Goal: Task Accomplishment & Management: Manage account settings

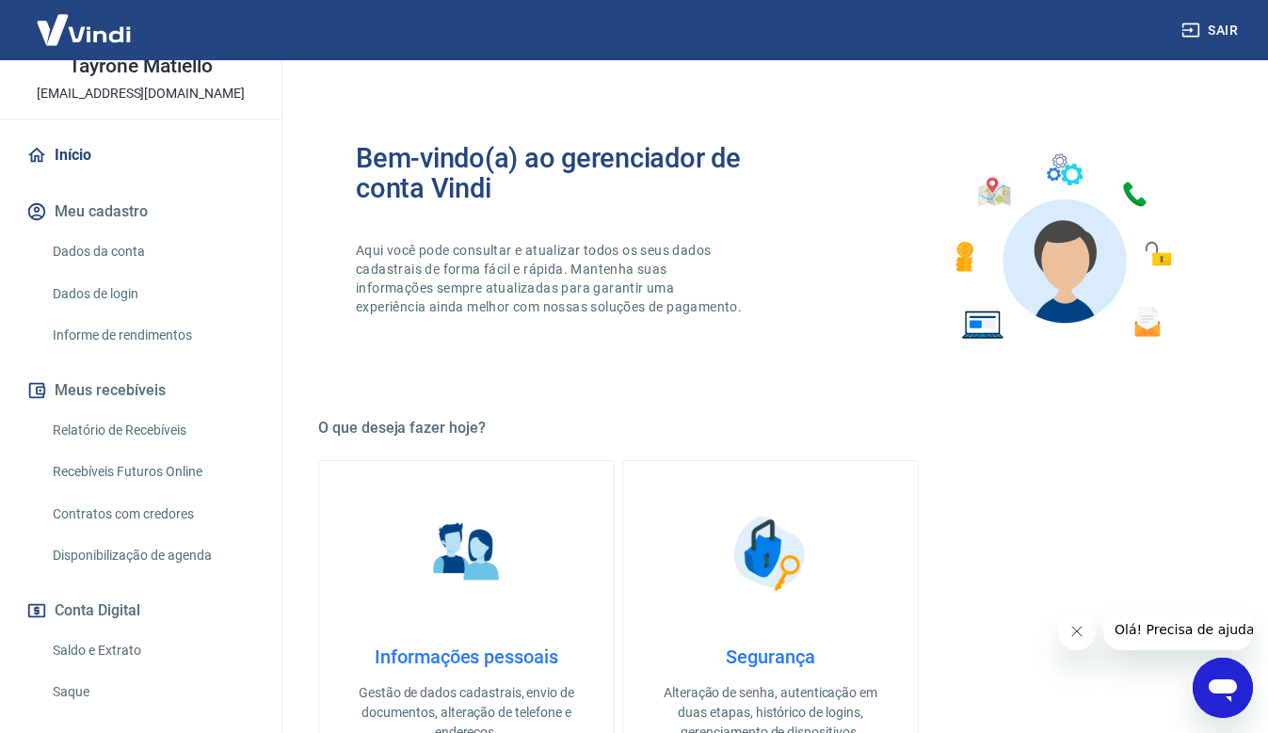
scroll to position [188, 0]
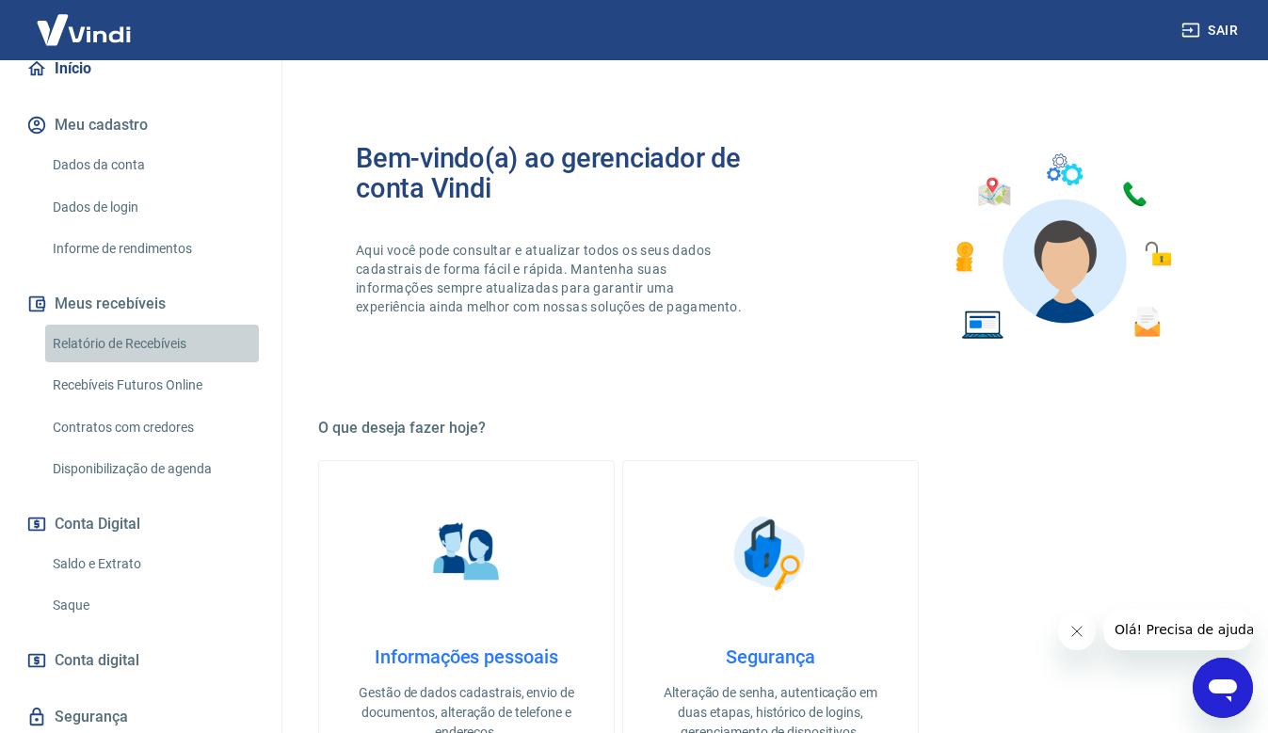
click at [153, 344] on link "Relatório de Recebíveis" at bounding box center [152, 344] width 214 height 39
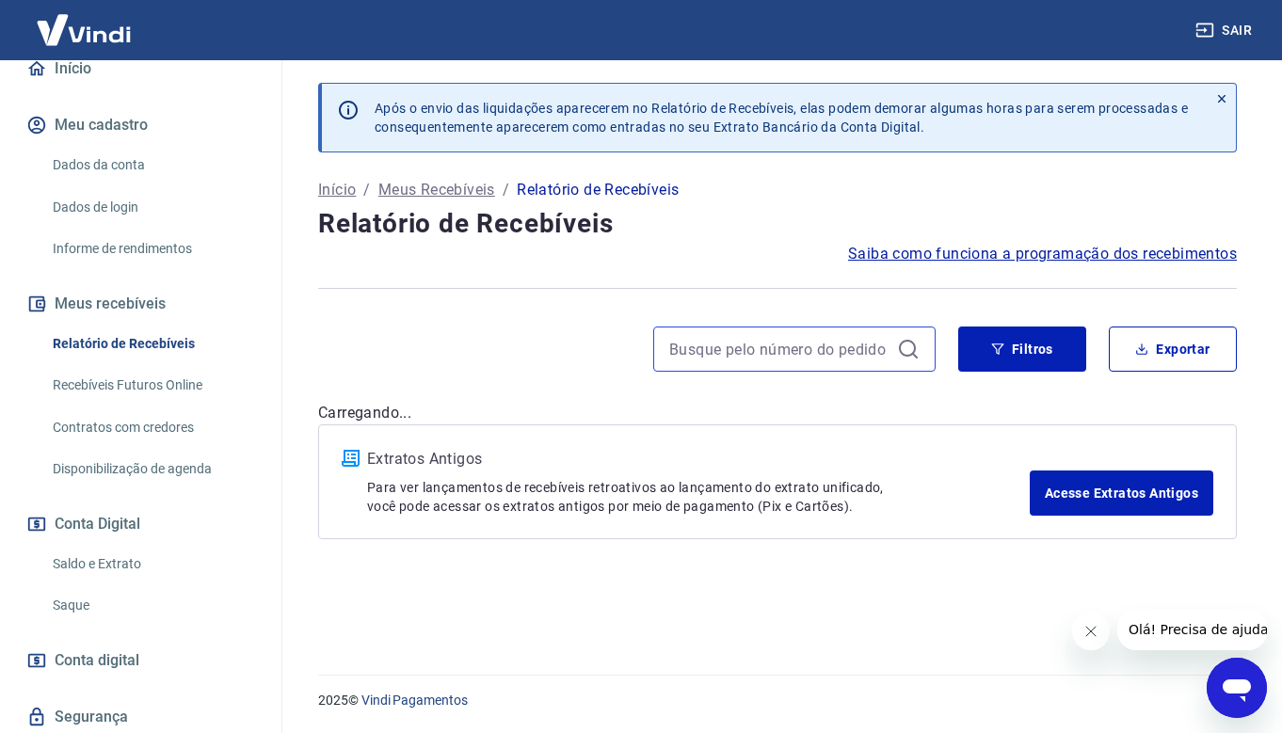
click at [744, 363] on input at bounding box center [779, 349] width 220 height 28
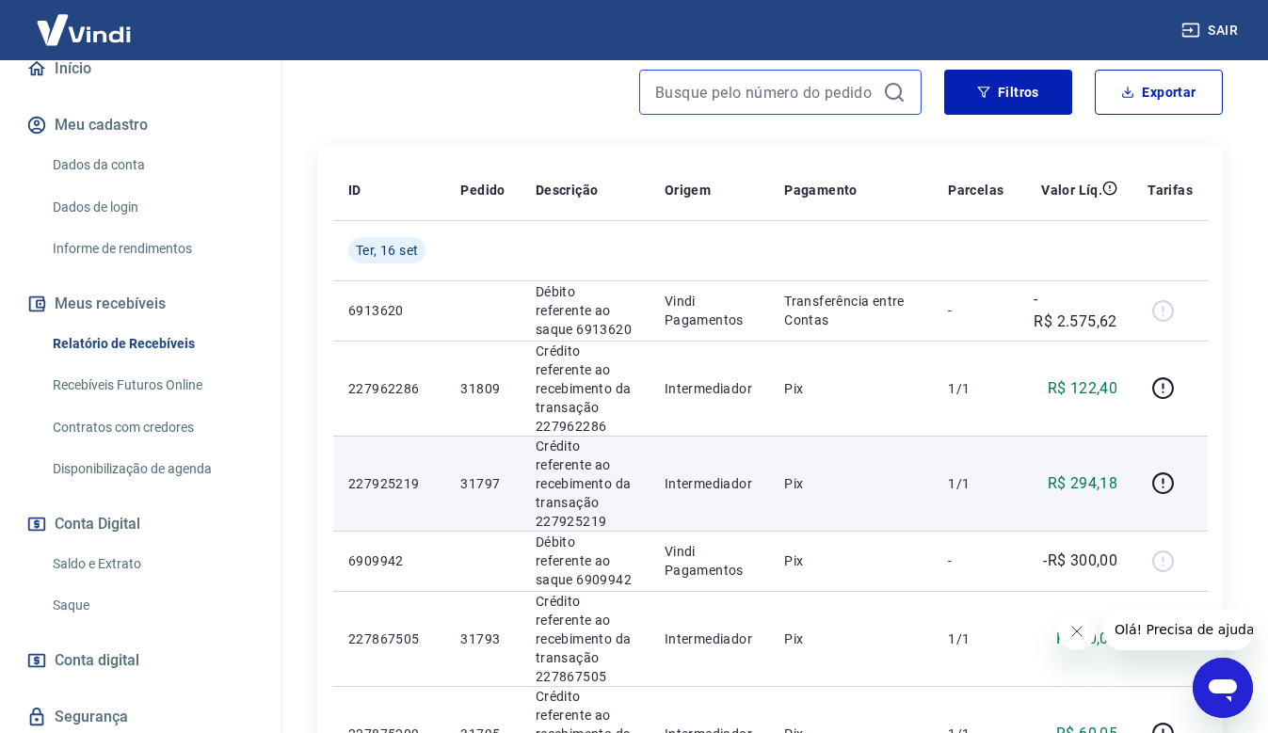
scroll to position [282, 0]
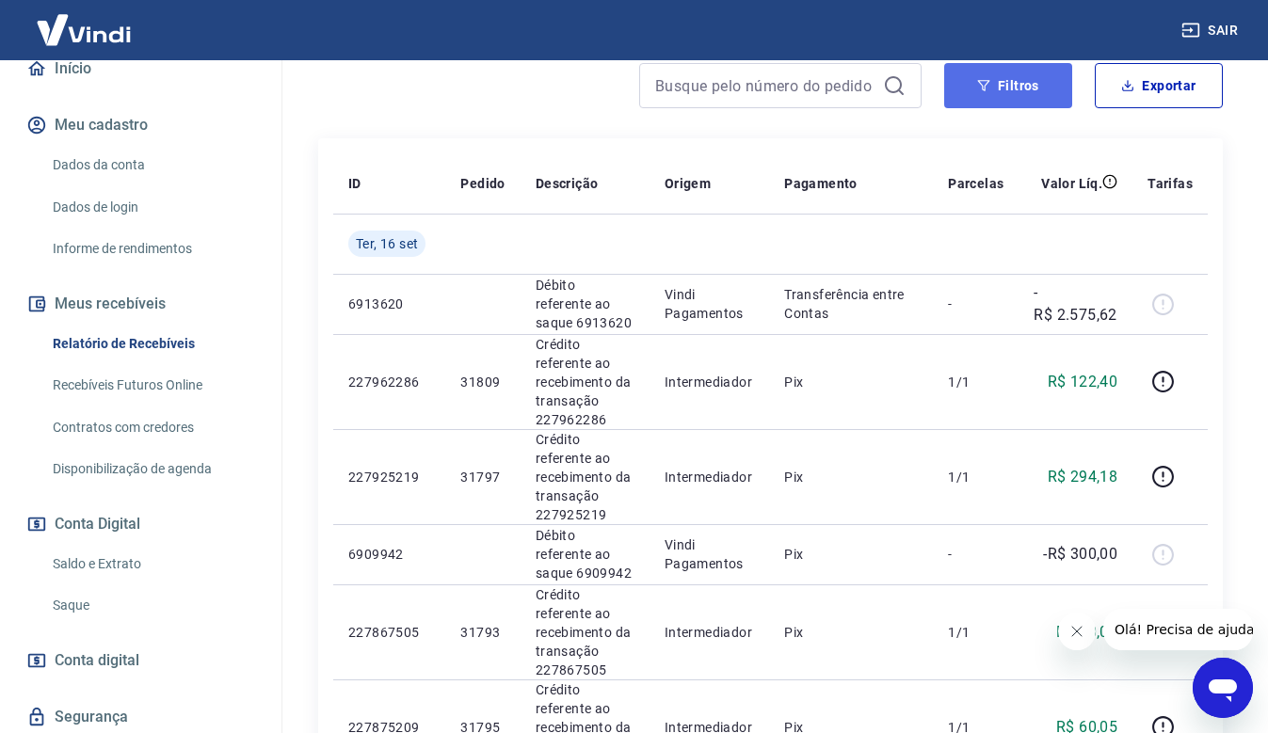
click at [1036, 82] on button "Filtros" at bounding box center [1008, 85] width 128 height 45
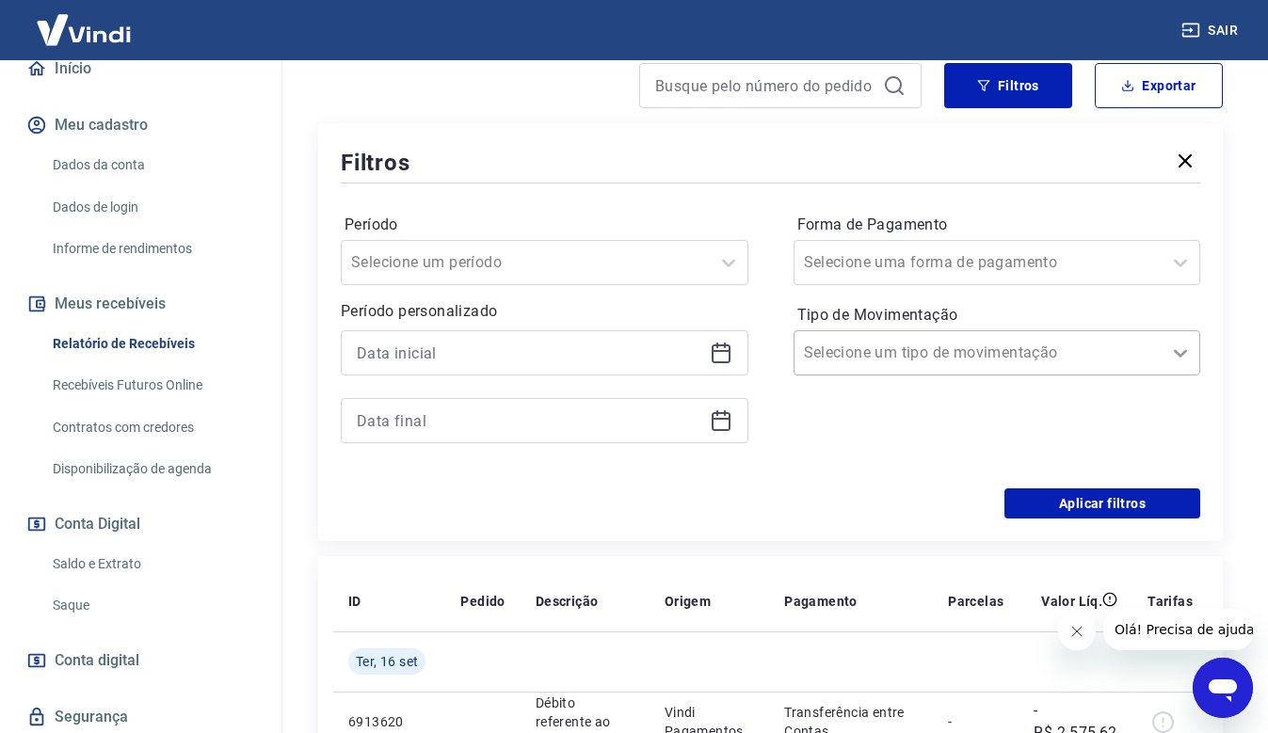
click at [1179, 349] on icon at bounding box center [1180, 353] width 23 height 23
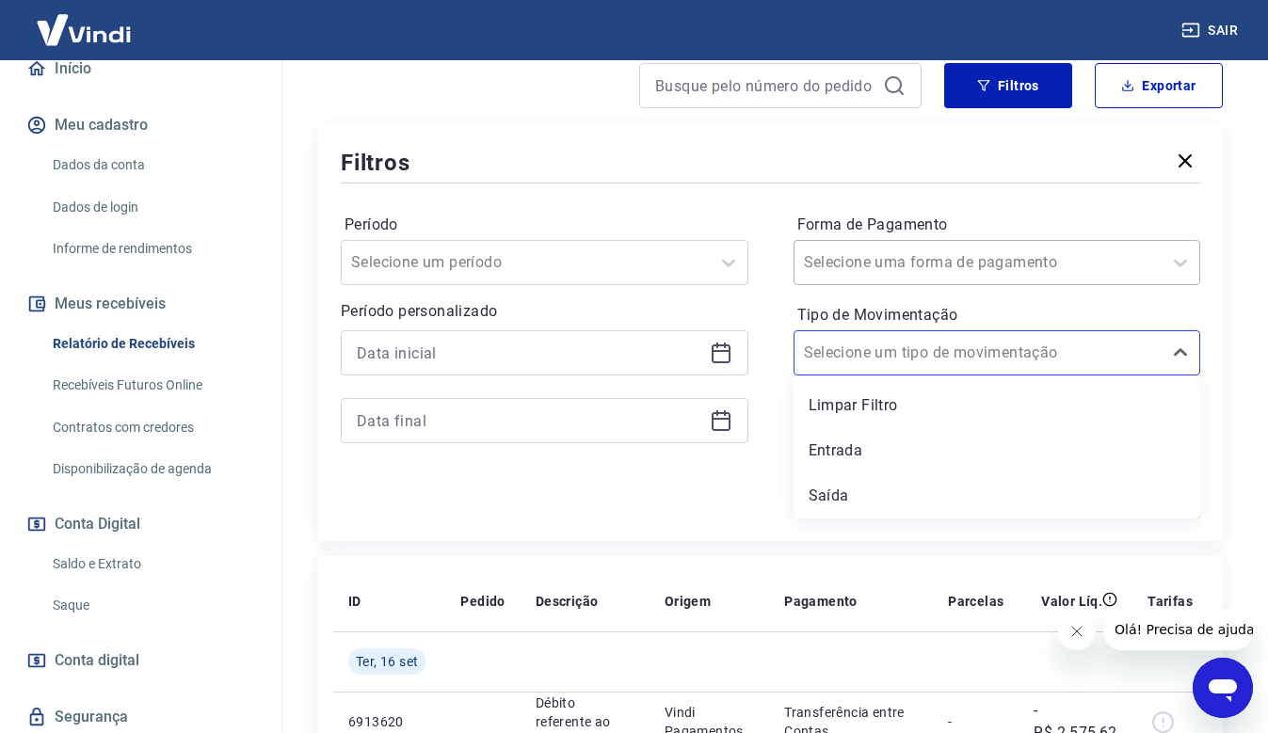
click at [1107, 240] on div "Selecione uma forma de pagamento" at bounding box center [997, 262] width 408 height 45
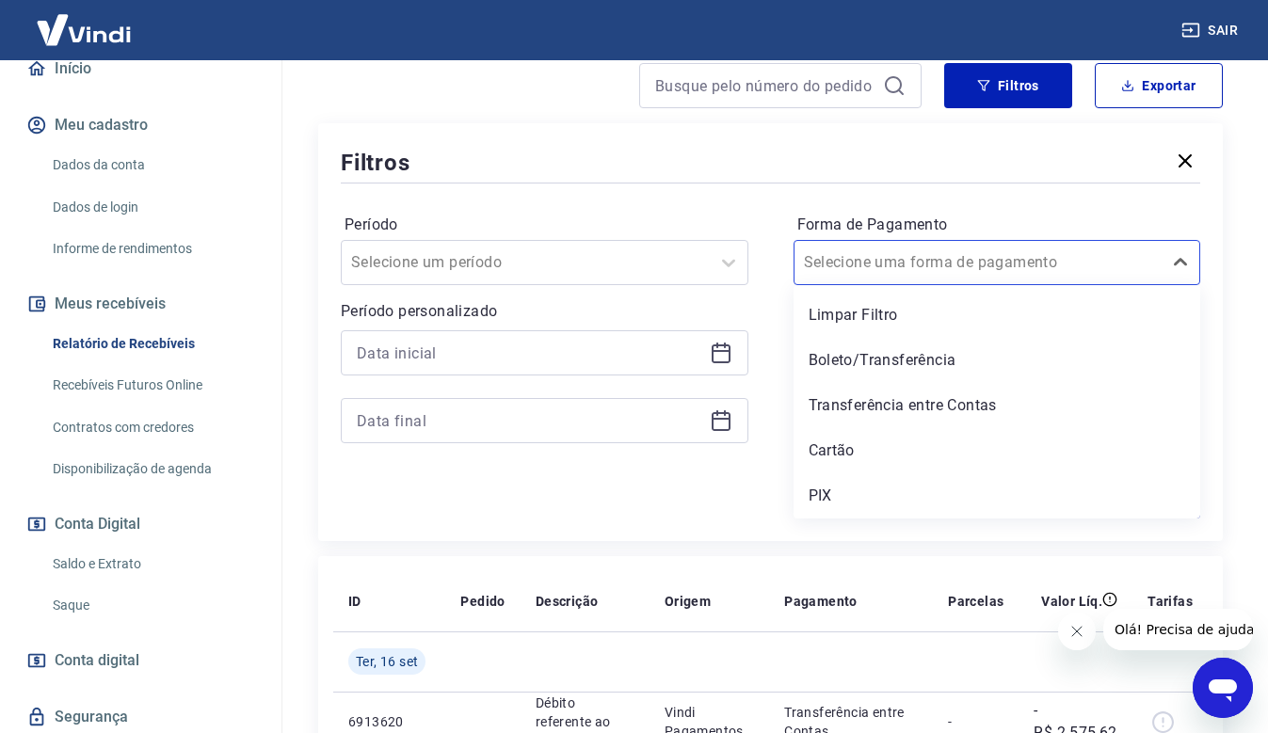
click at [838, 487] on div "PIX" at bounding box center [997, 496] width 408 height 38
click at [839, 493] on div "Aplicar filtros" at bounding box center [770, 503] width 859 height 30
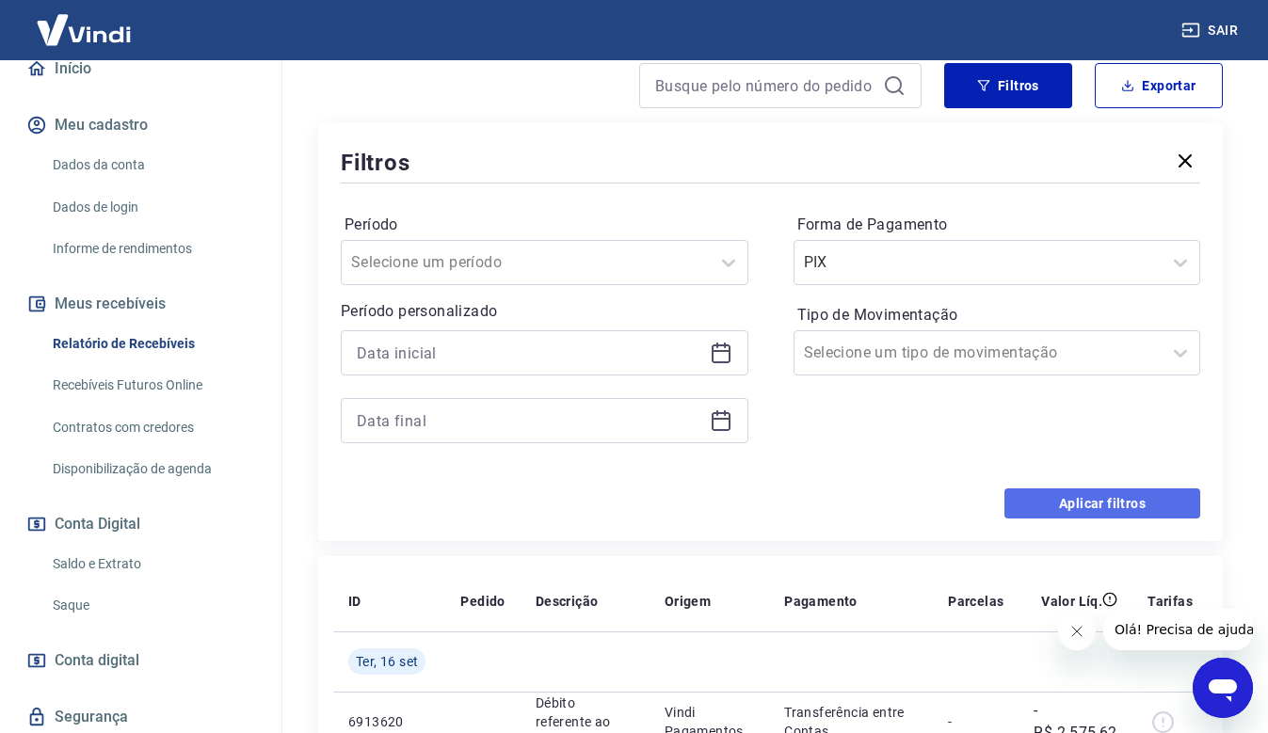
click at [1106, 511] on button "Aplicar filtros" at bounding box center [1102, 503] width 196 height 30
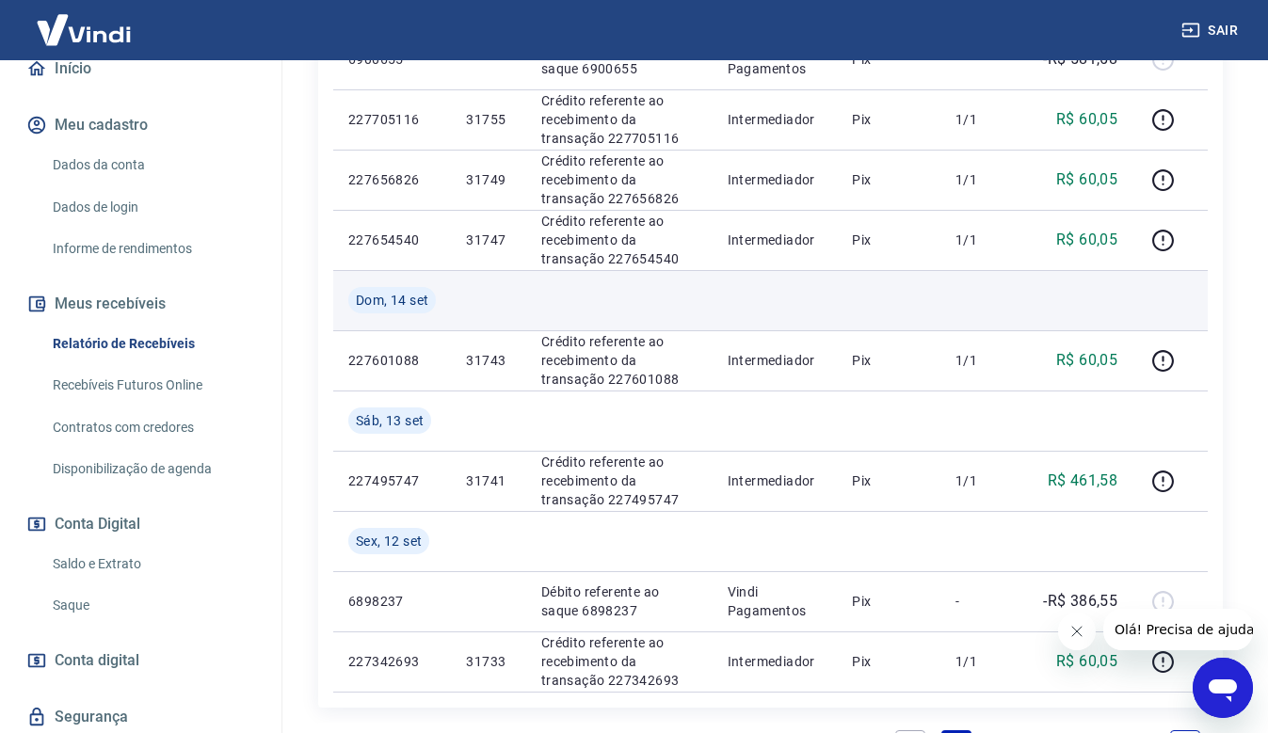
scroll to position [1412, 0]
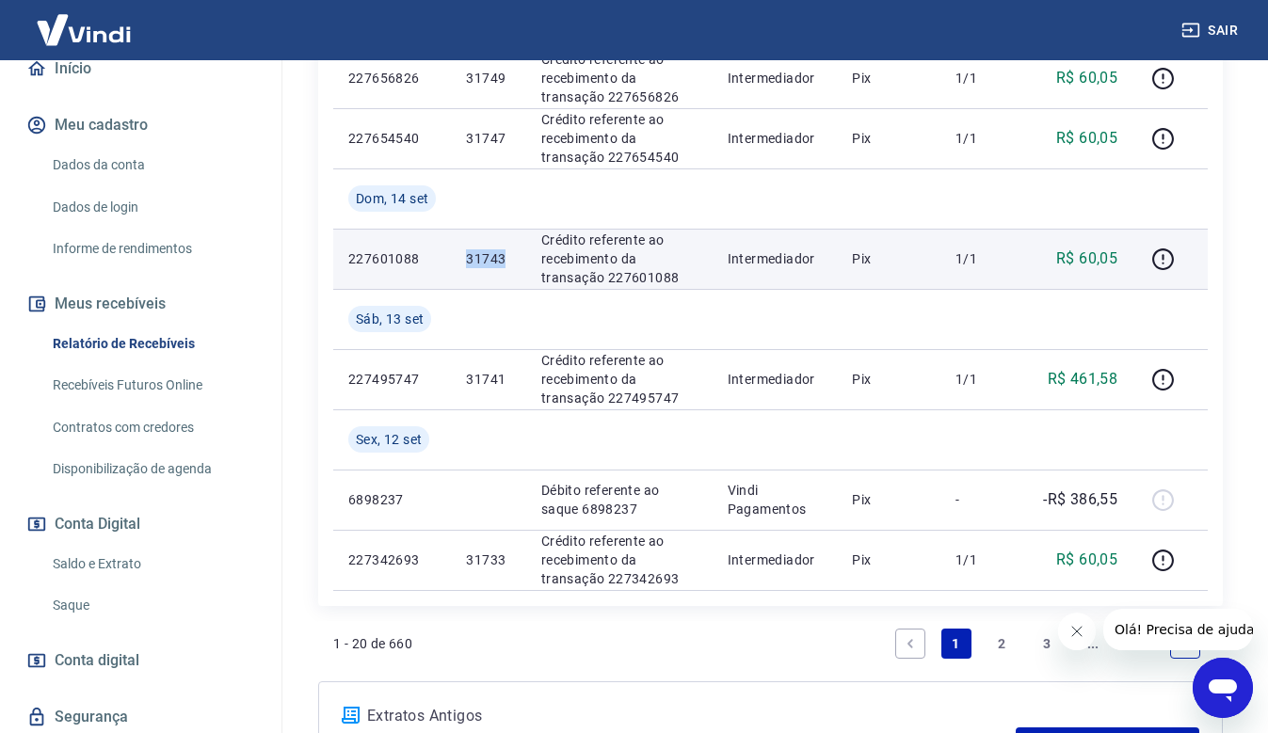
drag, startPoint x: 515, startPoint y: 259, endPoint x: 466, endPoint y: 258, distance: 48.9
click at [466, 258] on td "31743" at bounding box center [488, 259] width 74 height 60
copy p "31743"
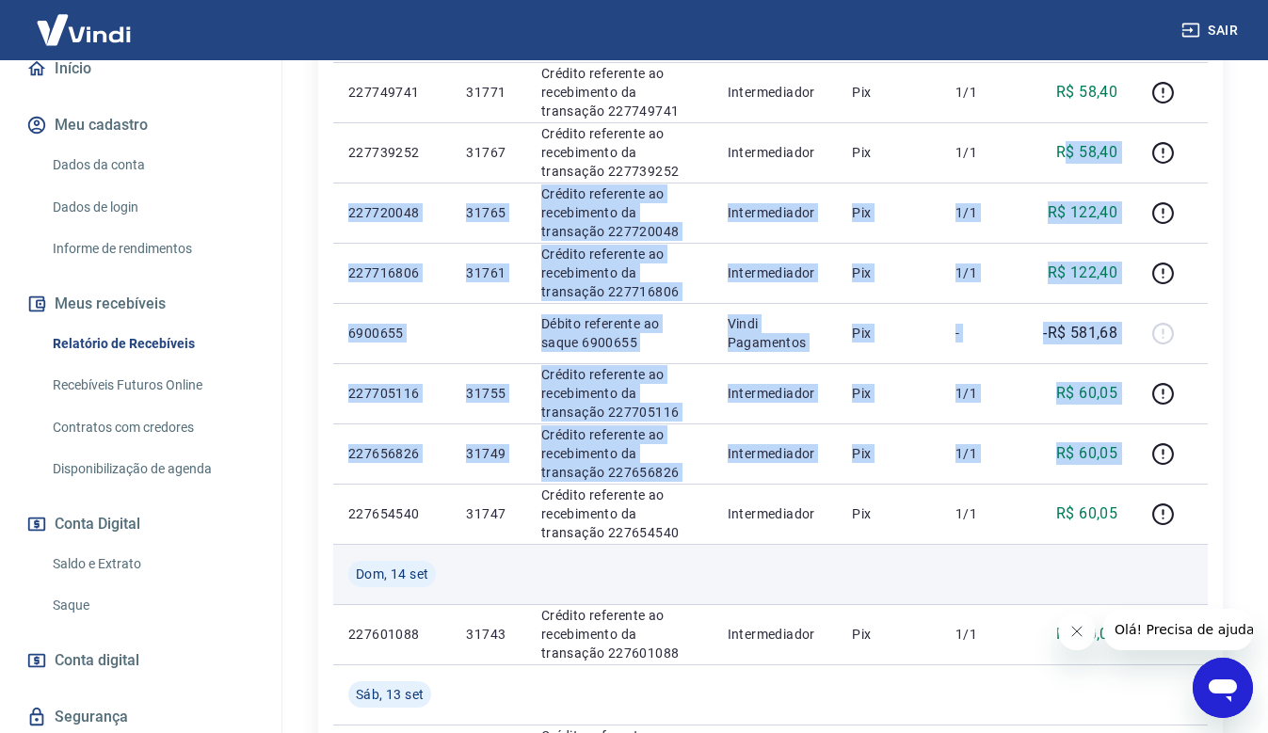
scroll to position [1035, 0]
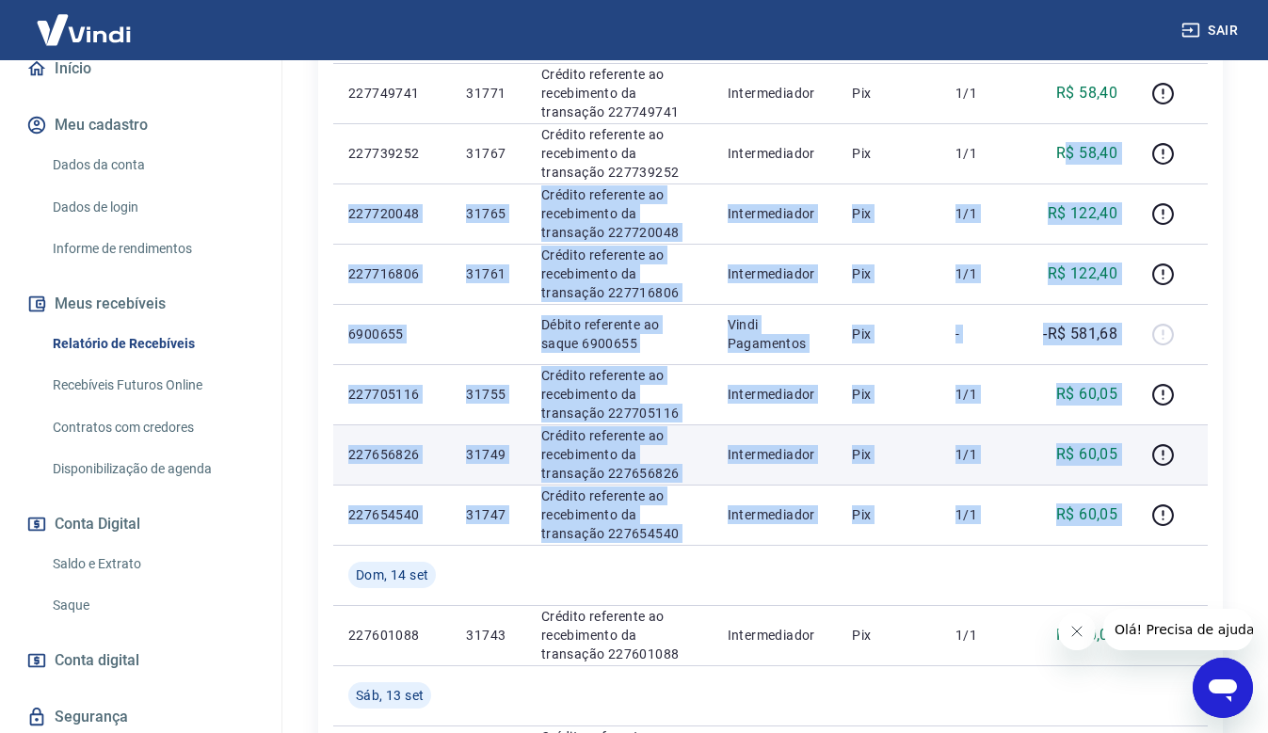
drag, startPoint x: 1066, startPoint y: 248, endPoint x: 1011, endPoint y: 461, distance: 220.7
click at [1139, 505] on tbody "Ter, 16 set 227962286 31809 Crédito referente ao recebimento da transação 22796…" at bounding box center [770, 214] width 874 height 1506
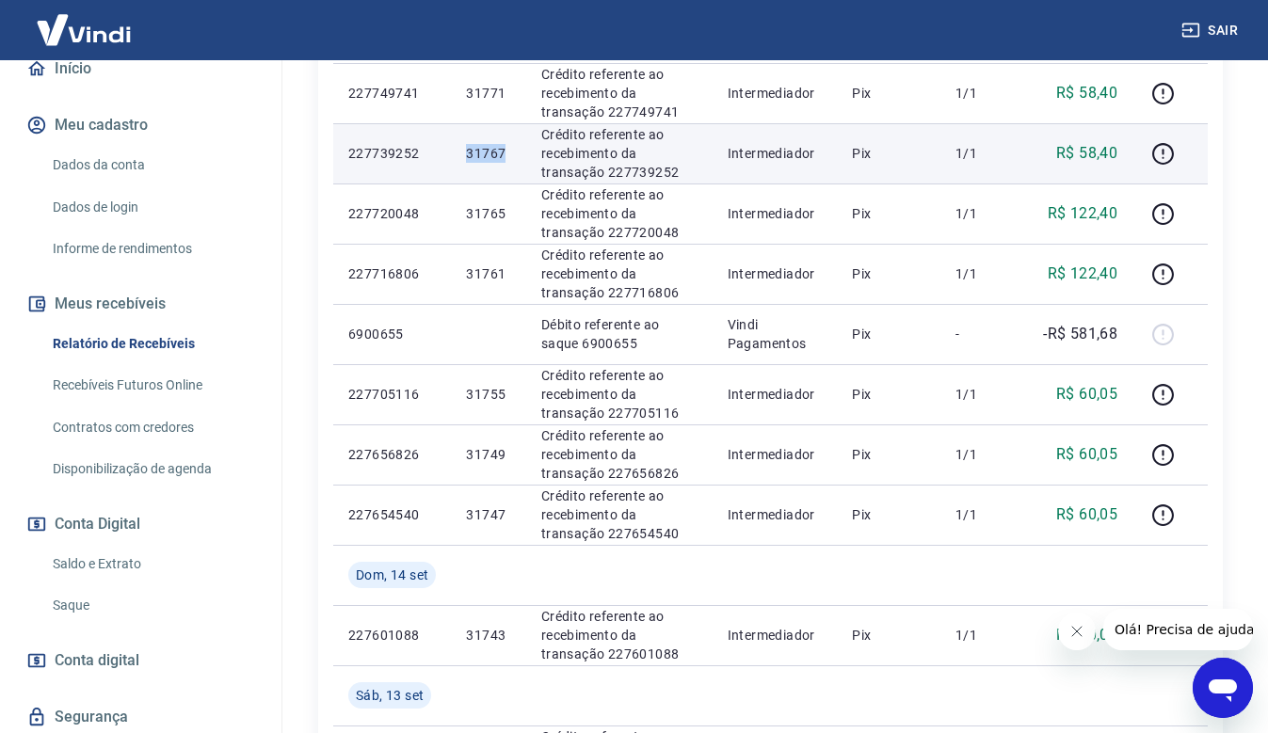
drag, startPoint x: 462, startPoint y: 149, endPoint x: 509, endPoint y: 150, distance: 47.1
click at [509, 150] on td "31767" at bounding box center [488, 153] width 74 height 60
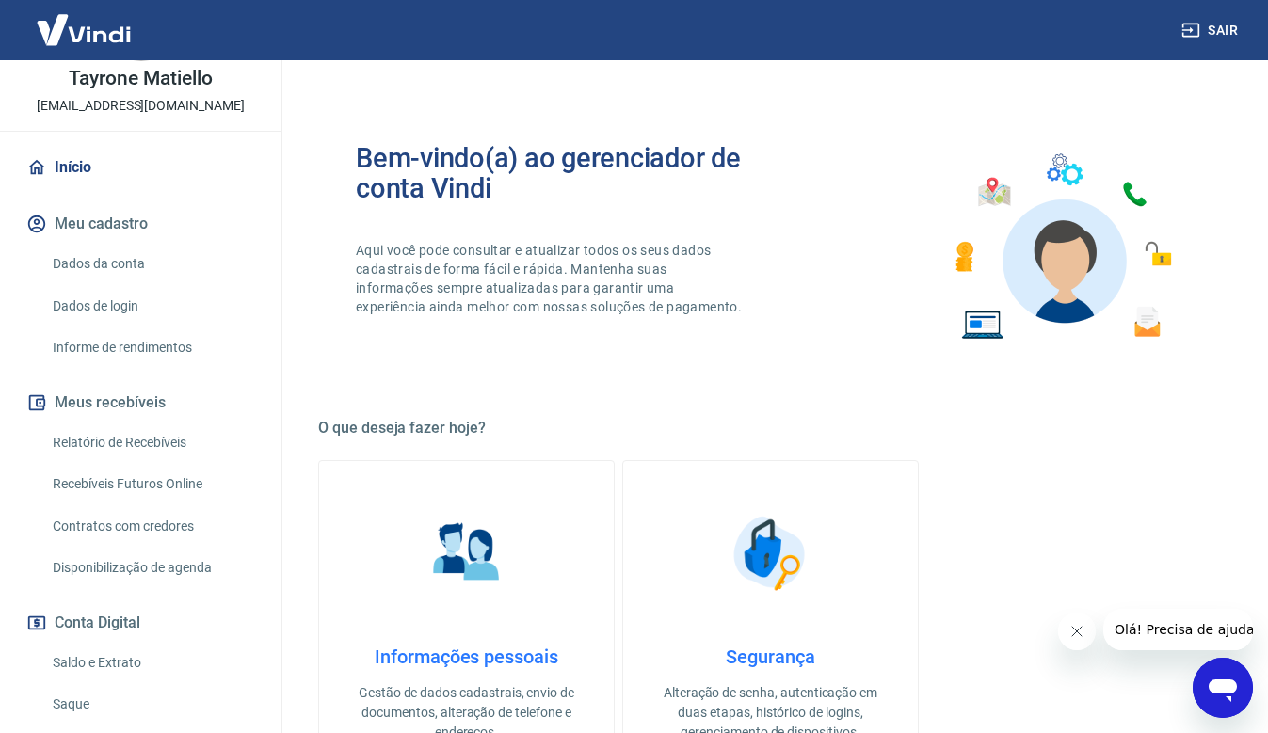
scroll to position [188, 0]
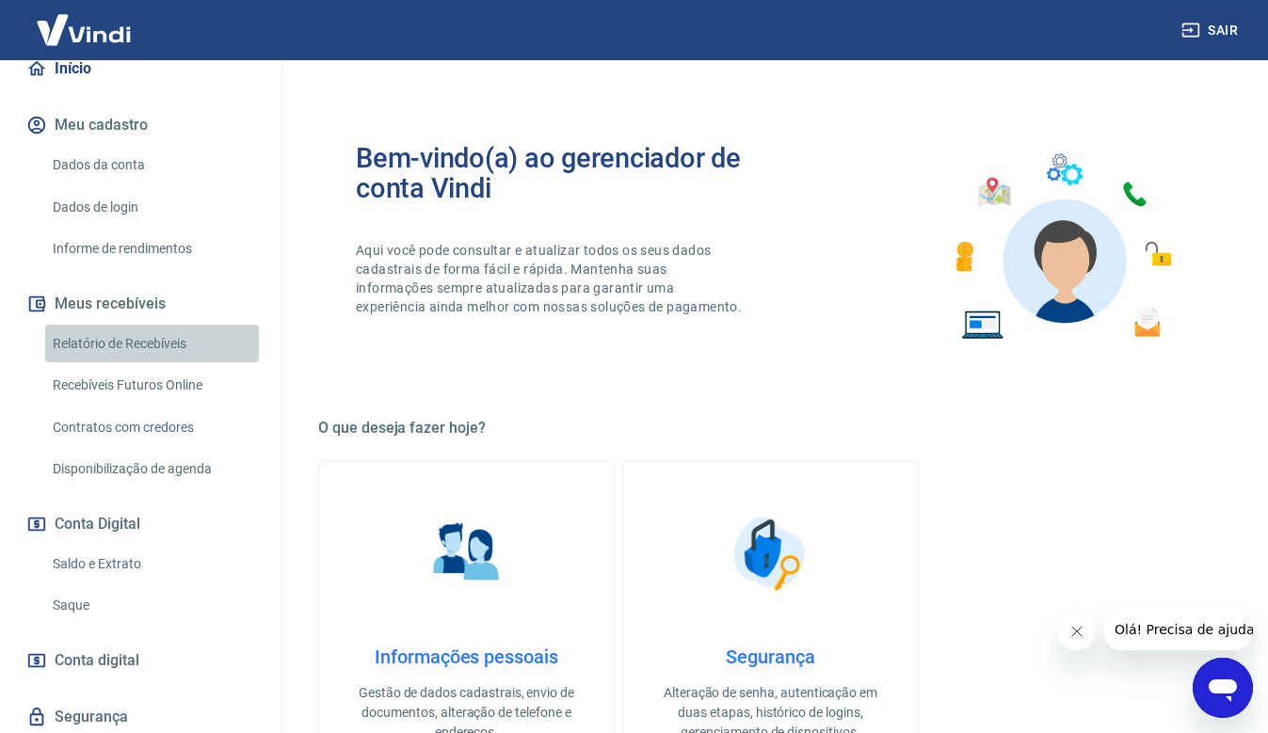
click at [160, 346] on link "Relatório de Recebíveis" at bounding box center [152, 344] width 214 height 39
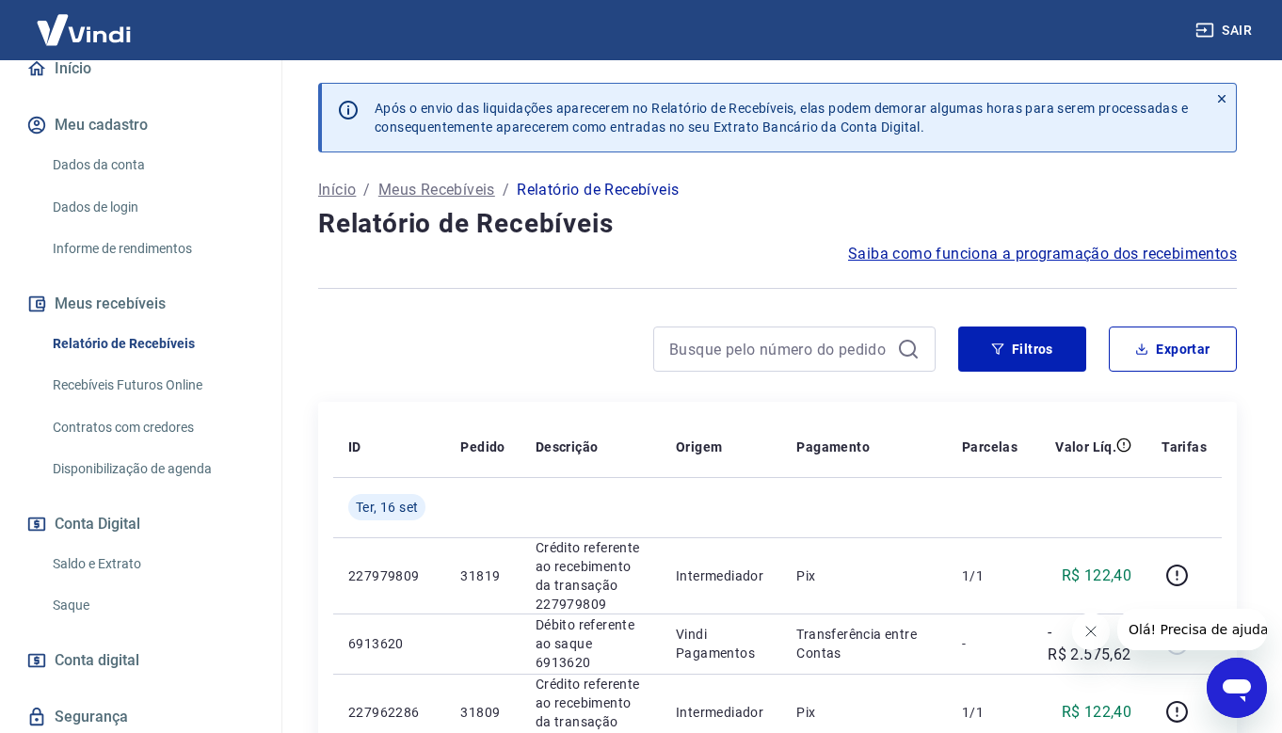
click at [107, 567] on link "Saldo e Extrato" at bounding box center [152, 564] width 214 height 39
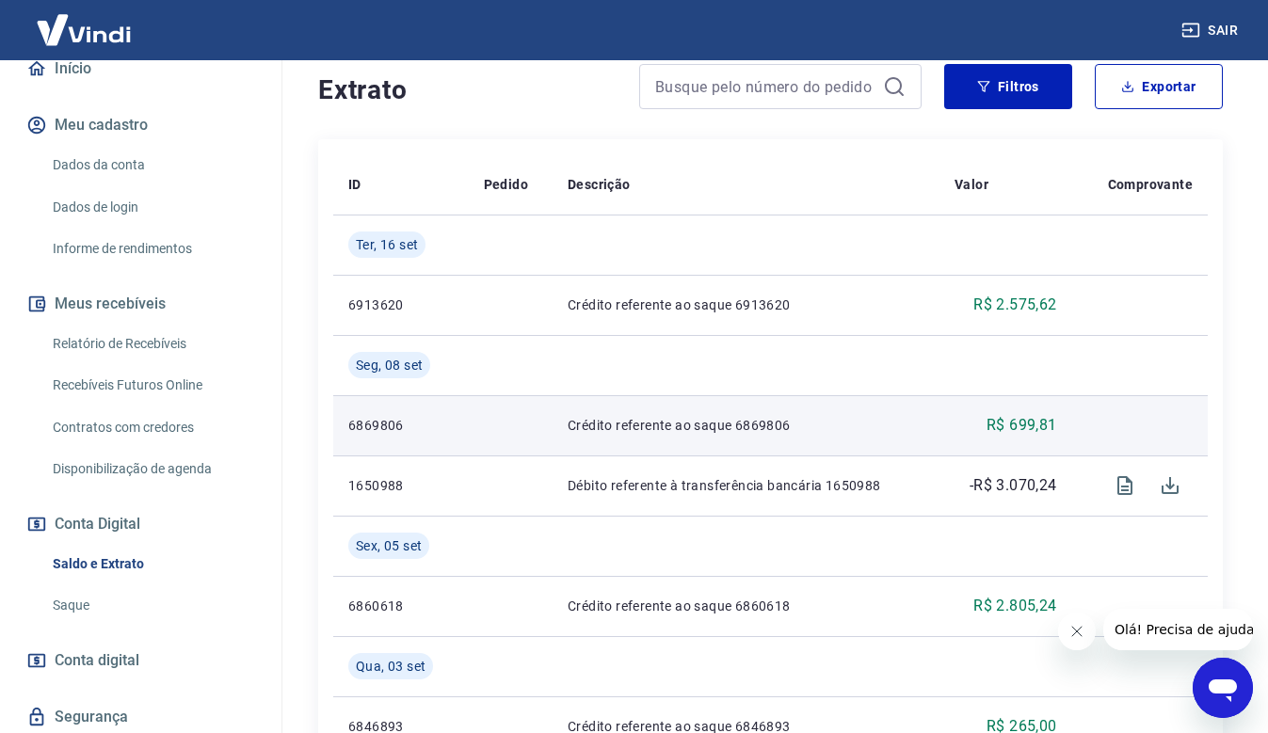
scroll to position [376, 0]
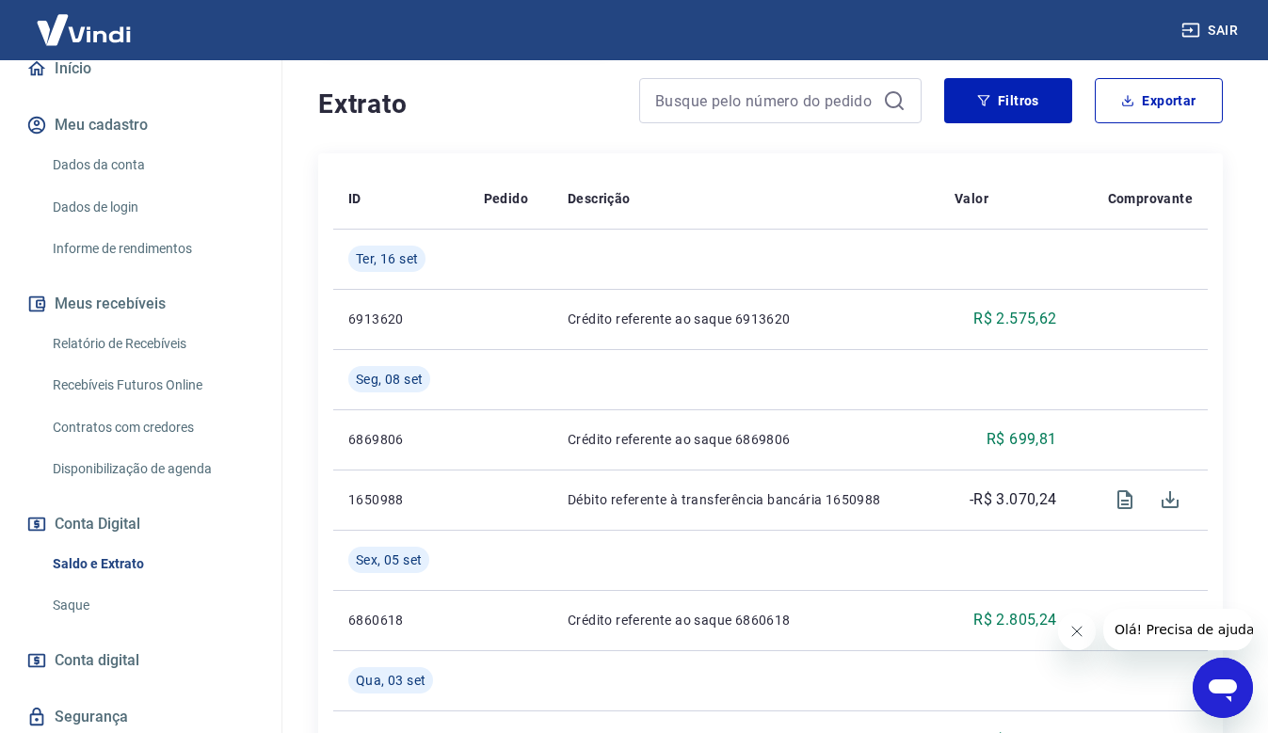
click at [124, 162] on link "Dados da conta" at bounding box center [152, 165] width 214 height 39
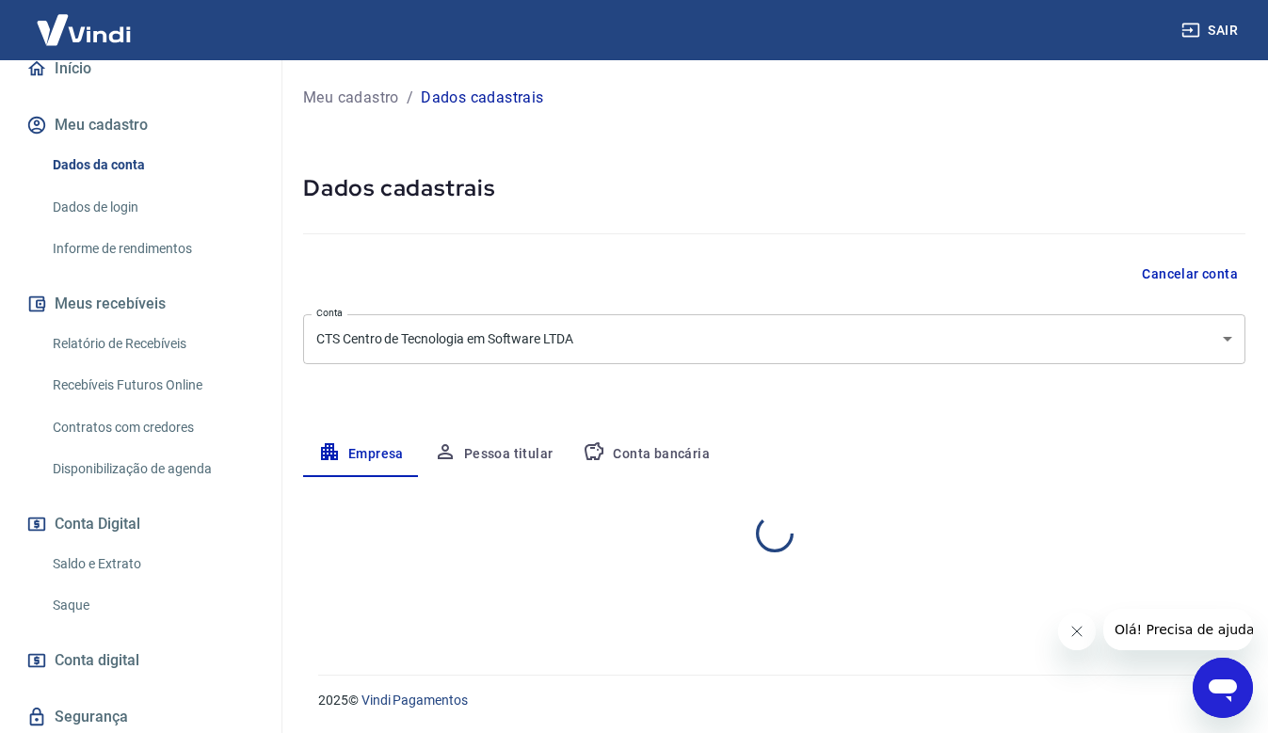
select select "PR"
select select "business"
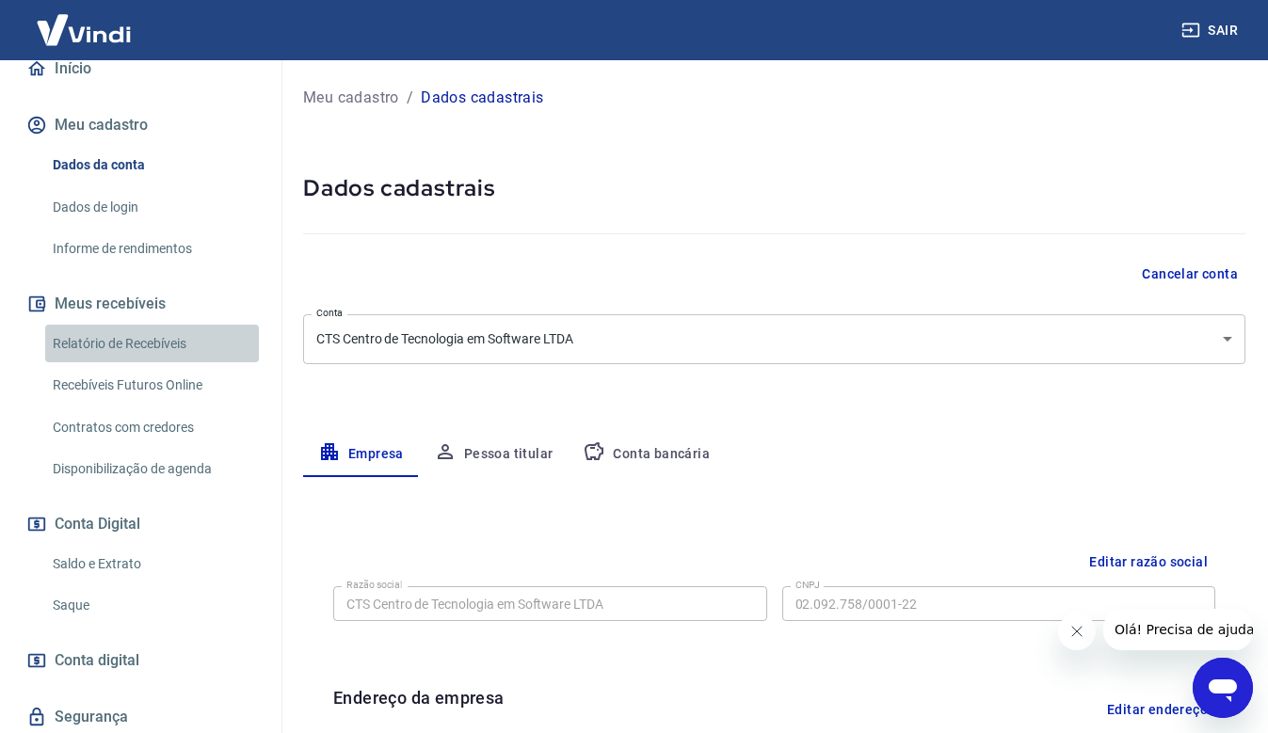
click at [160, 347] on link "Relatório de Recebíveis" at bounding box center [152, 344] width 214 height 39
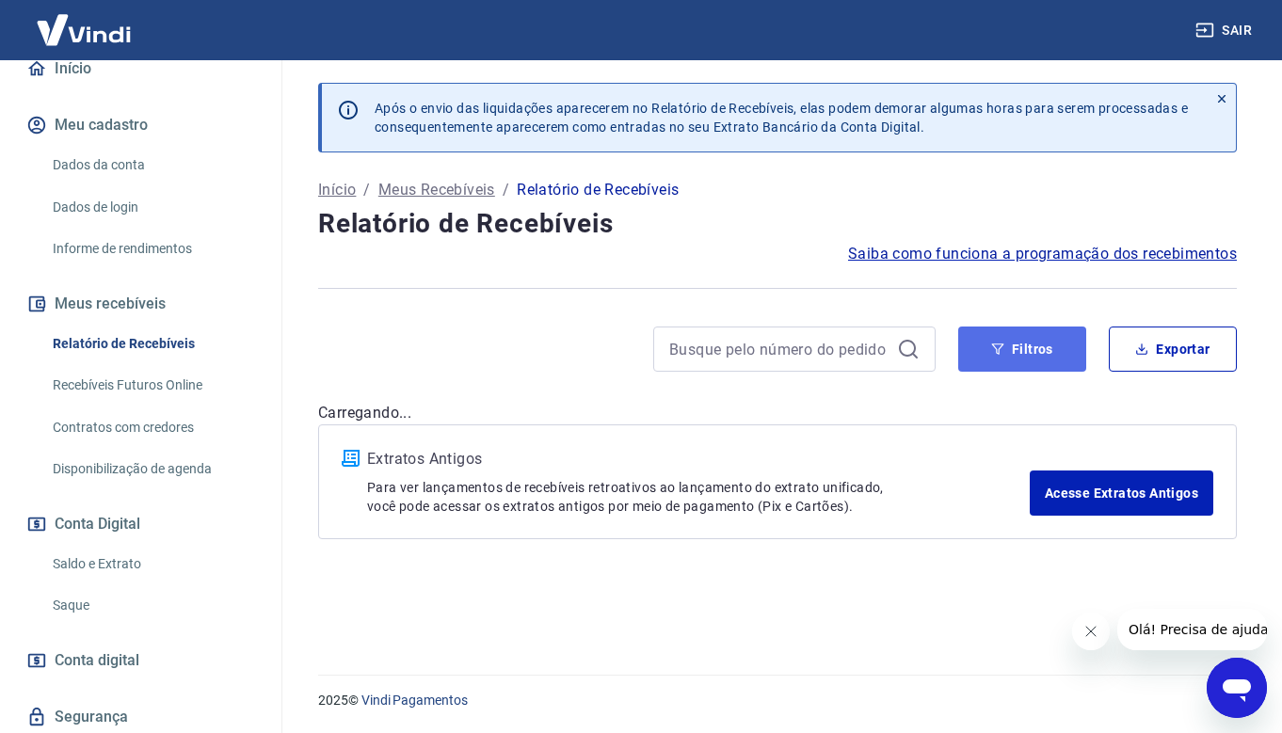
click at [1066, 372] on button "Filtros" at bounding box center [1022, 349] width 128 height 45
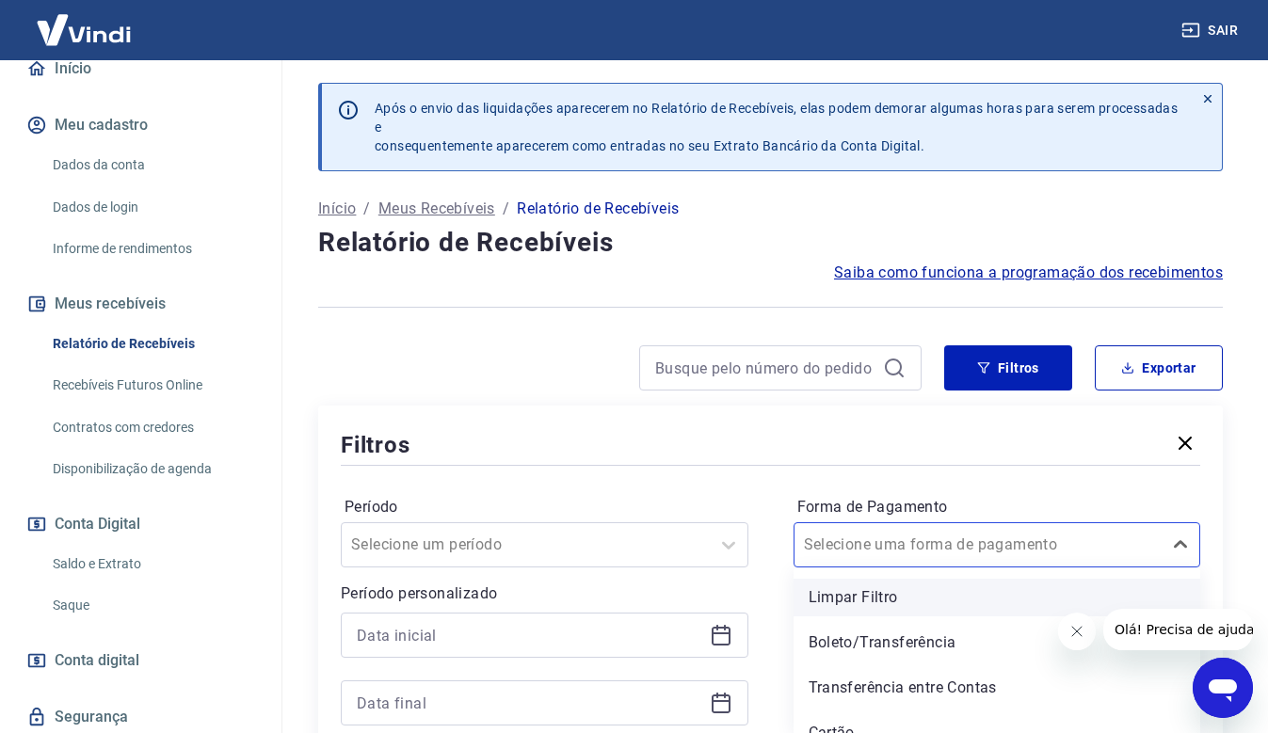
click at [1127, 537] on div "option Limpar Filtro focused, 1 of 5. 5 results available. Use Up and Down to c…" at bounding box center [997, 544] width 408 height 45
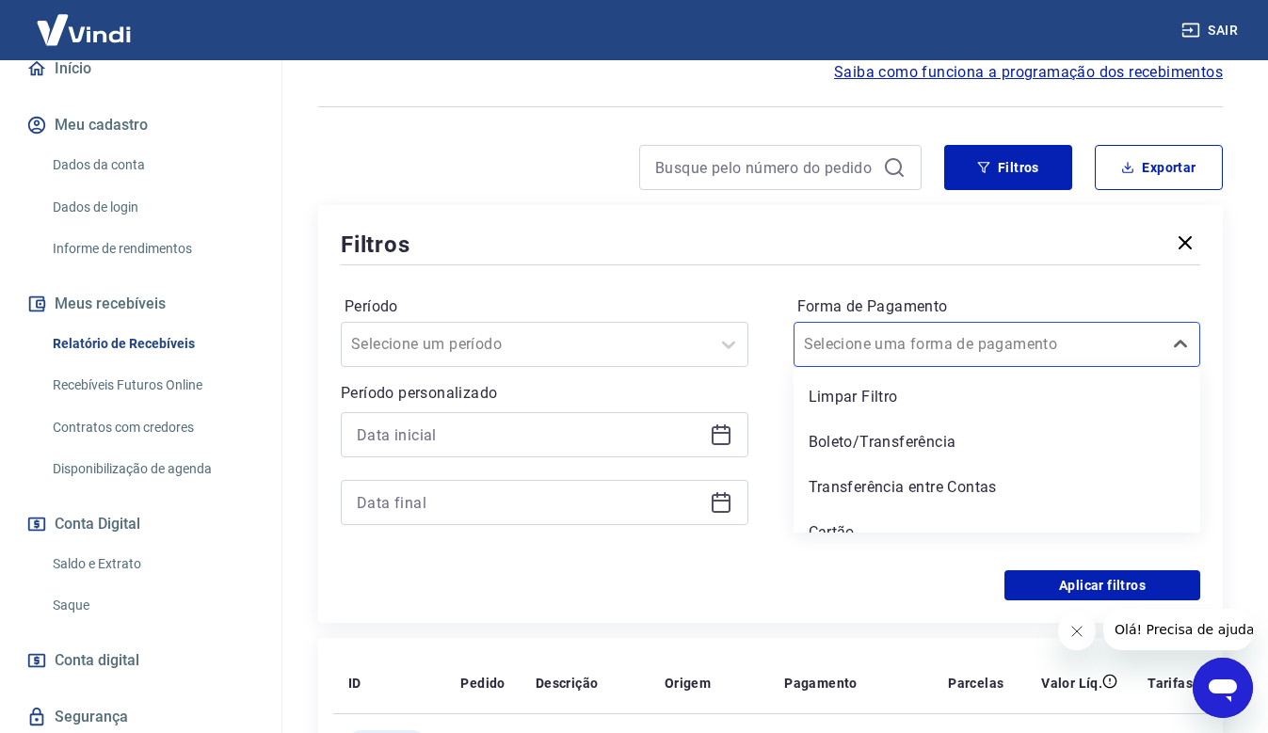
scroll to position [350, 0]
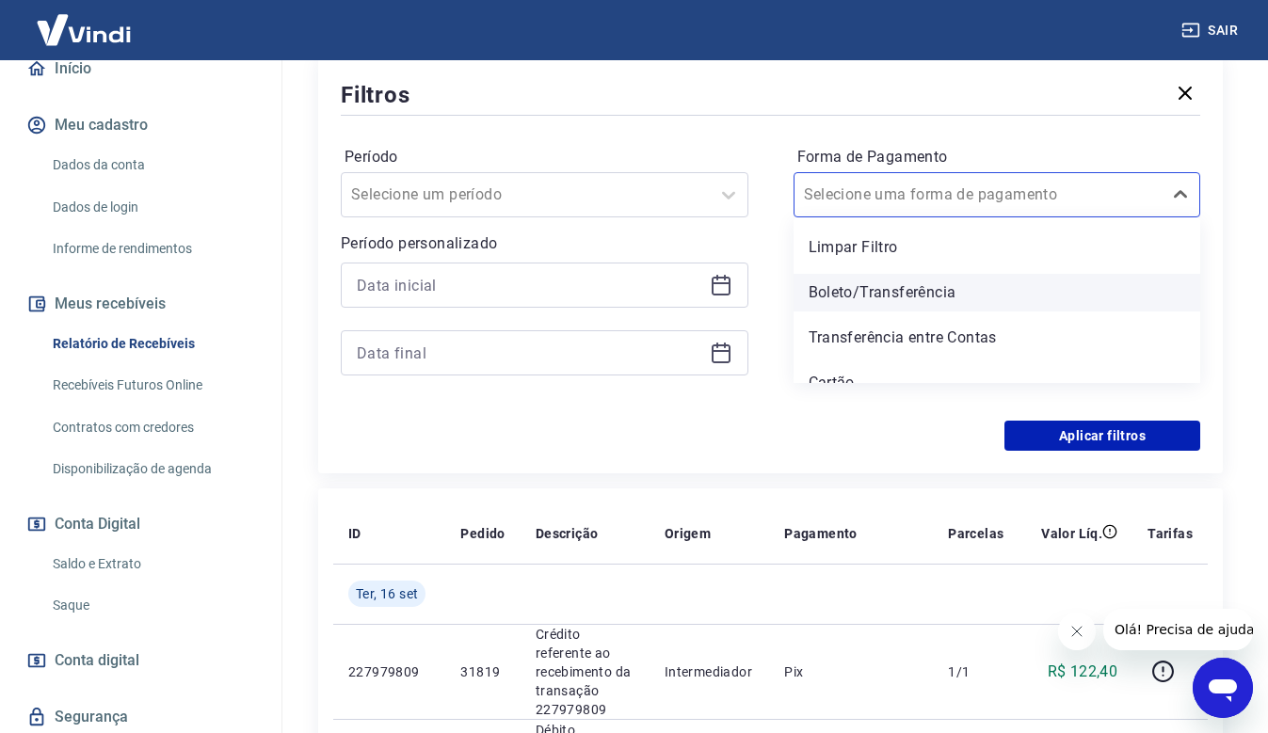
click at [911, 298] on div "Boleto/Transferência" at bounding box center [997, 293] width 408 height 38
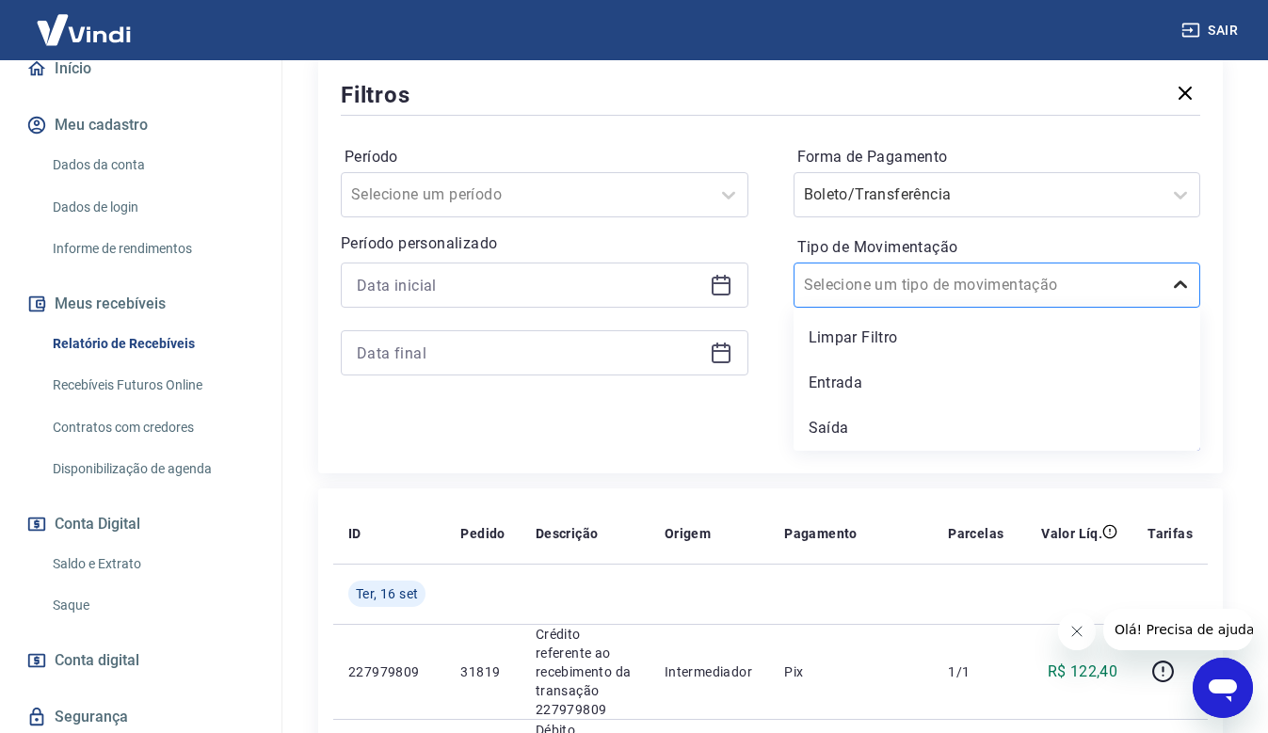
click at [1165, 298] on div at bounding box center [1180, 285] width 38 height 38
click at [727, 437] on div "Aplicar filtros" at bounding box center [770, 436] width 859 height 30
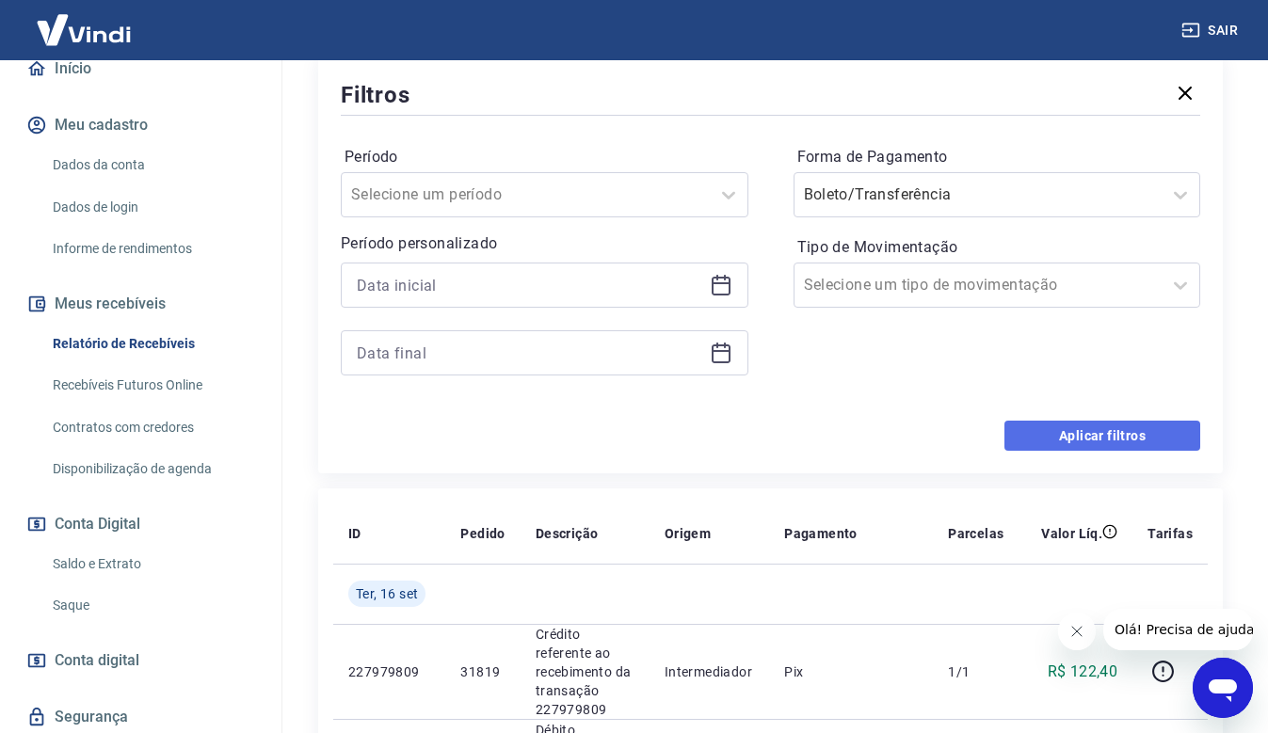
click at [1152, 438] on button "Aplicar filtros" at bounding box center [1102, 436] width 196 height 30
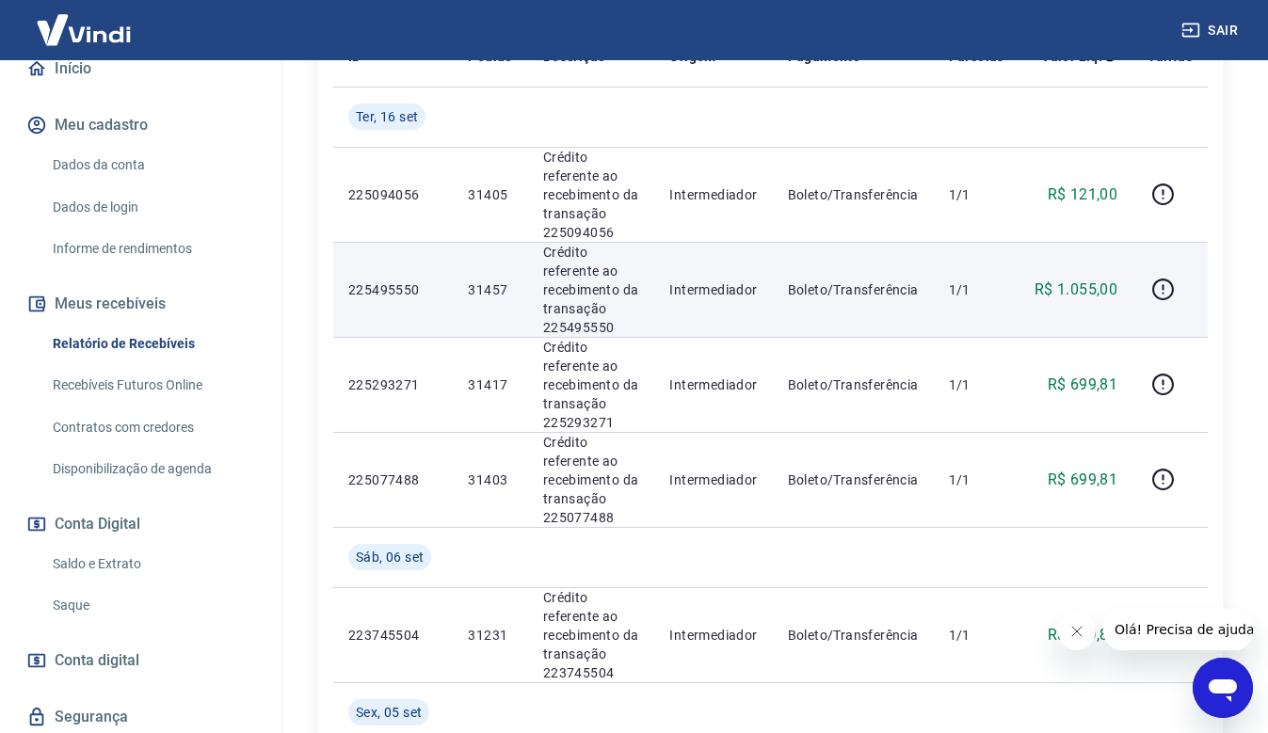
scroll to position [376, 0]
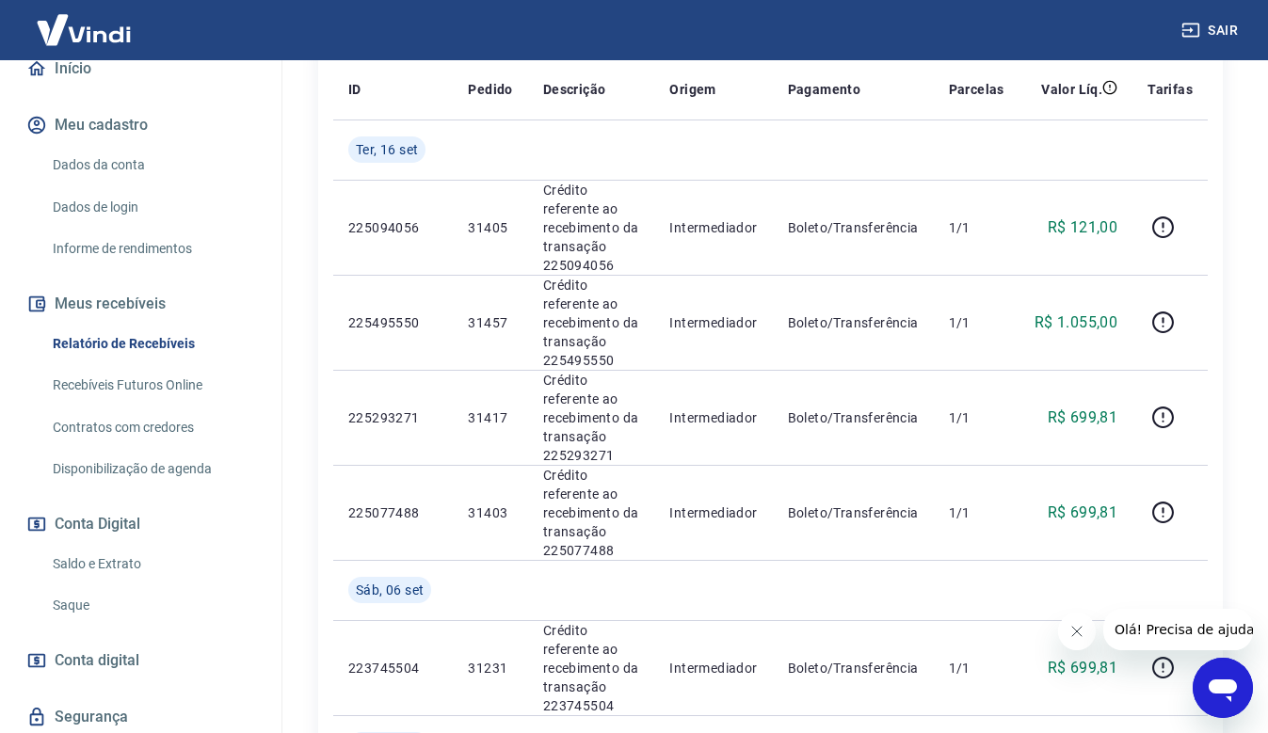
click at [1082, 632] on icon "Fechar mensagem da empresa" at bounding box center [1075, 631] width 15 height 15
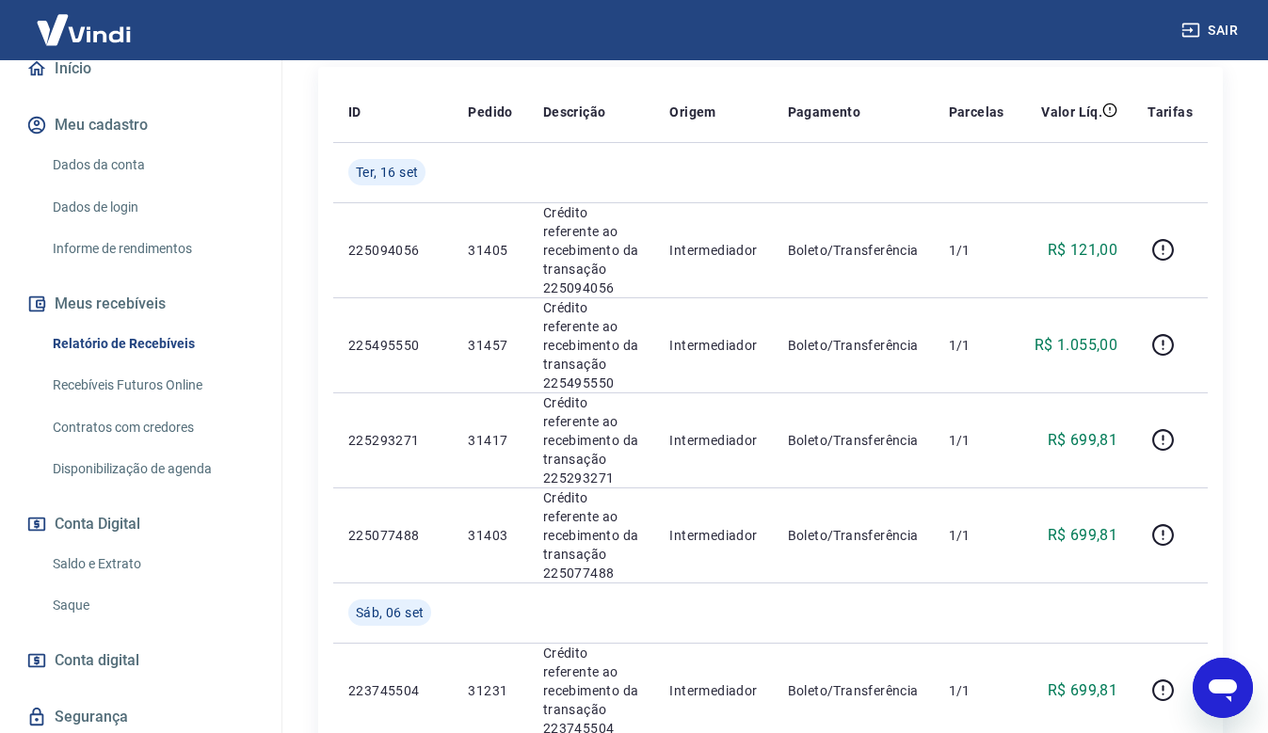
scroll to position [188, 0]
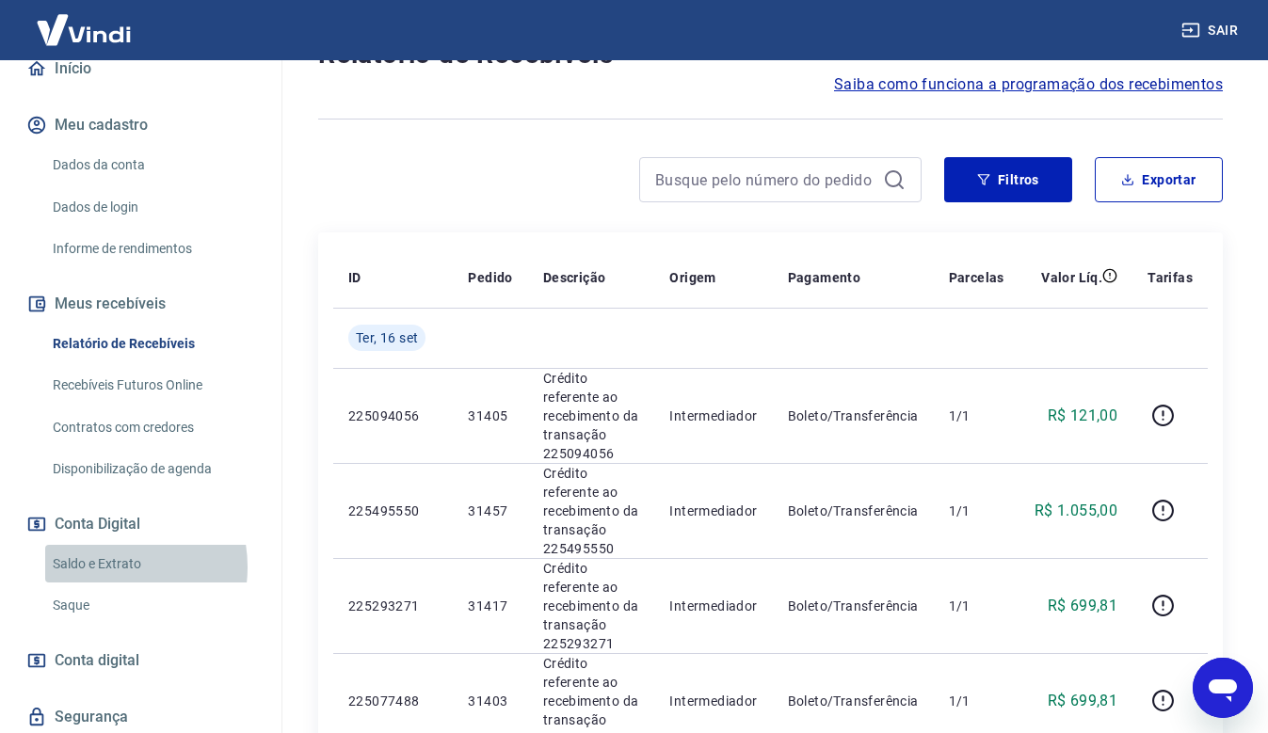
click at [109, 567] on link "Saldo e Extrato" at bounding box center [152, 564] width 214 height 39
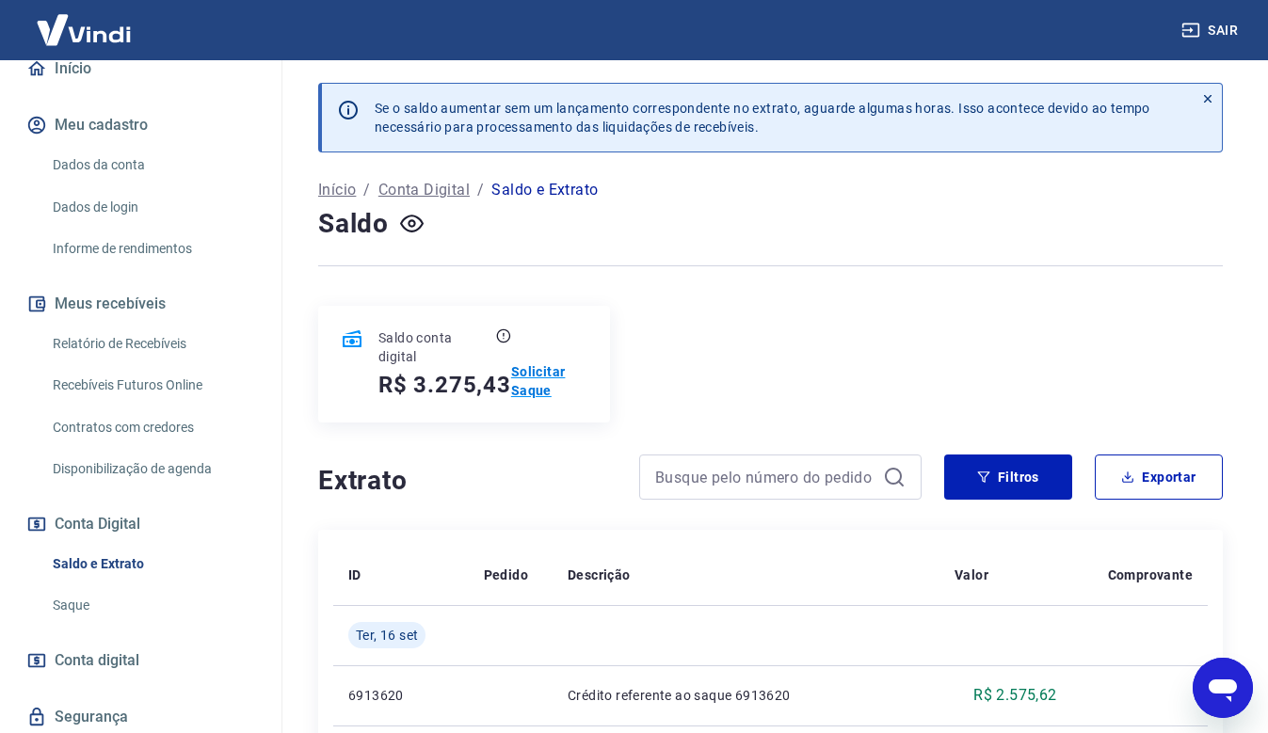
click at [538, 399] on p "Solicitar Saque" at bounding box center [549, 381] width 76 height 38
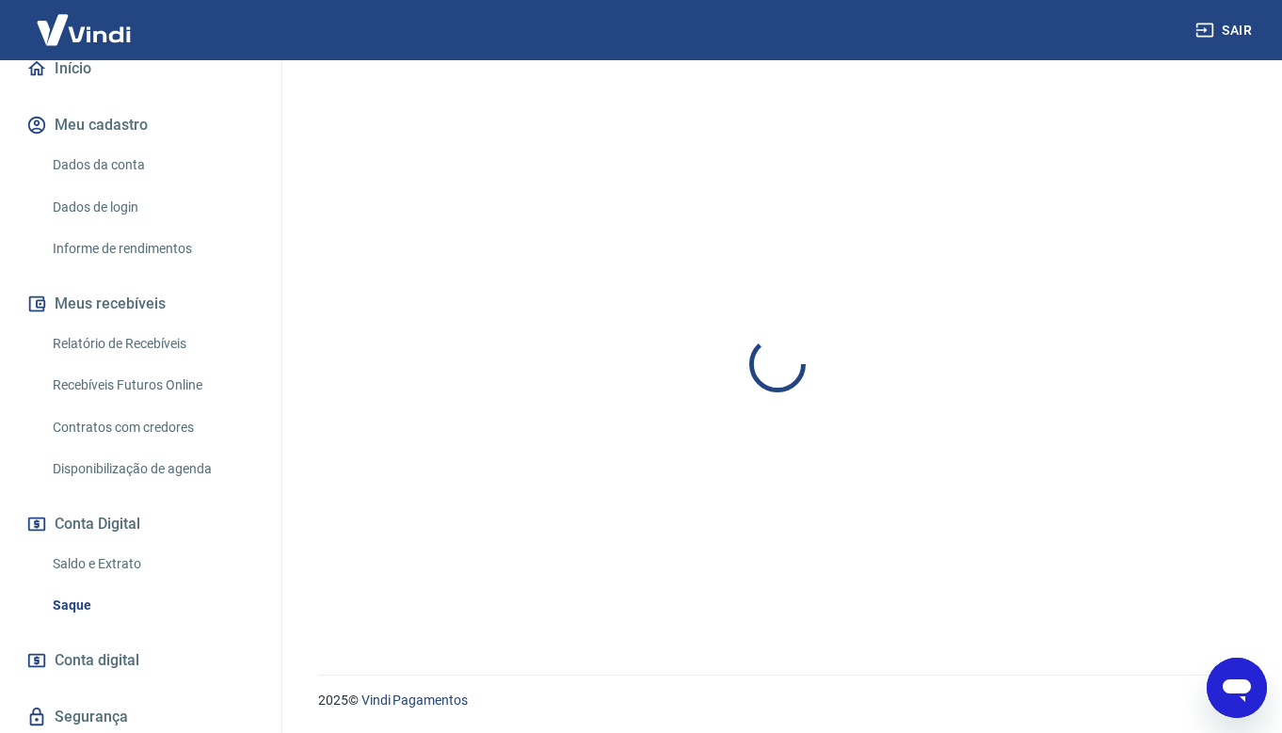
click at [539, 389] on div at bounding box center [777, 364] width 919 height 532
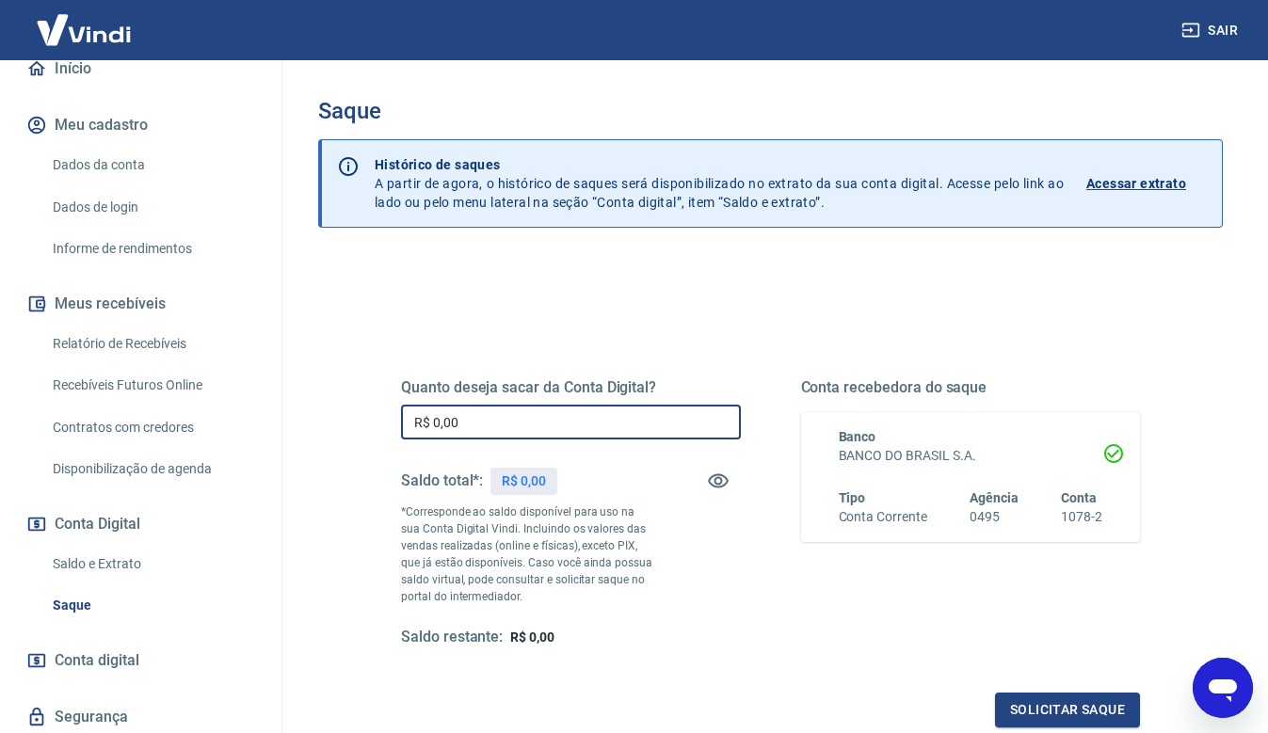
click at [600, 409] on input "R$ 0,00" at bounding box center [571, 422] width 340 height 35
type input "R$ 3.275,43"
click at [1048, 710] on button "Solicitar saque" at bounding box center [1067, 710] width 145 height 35
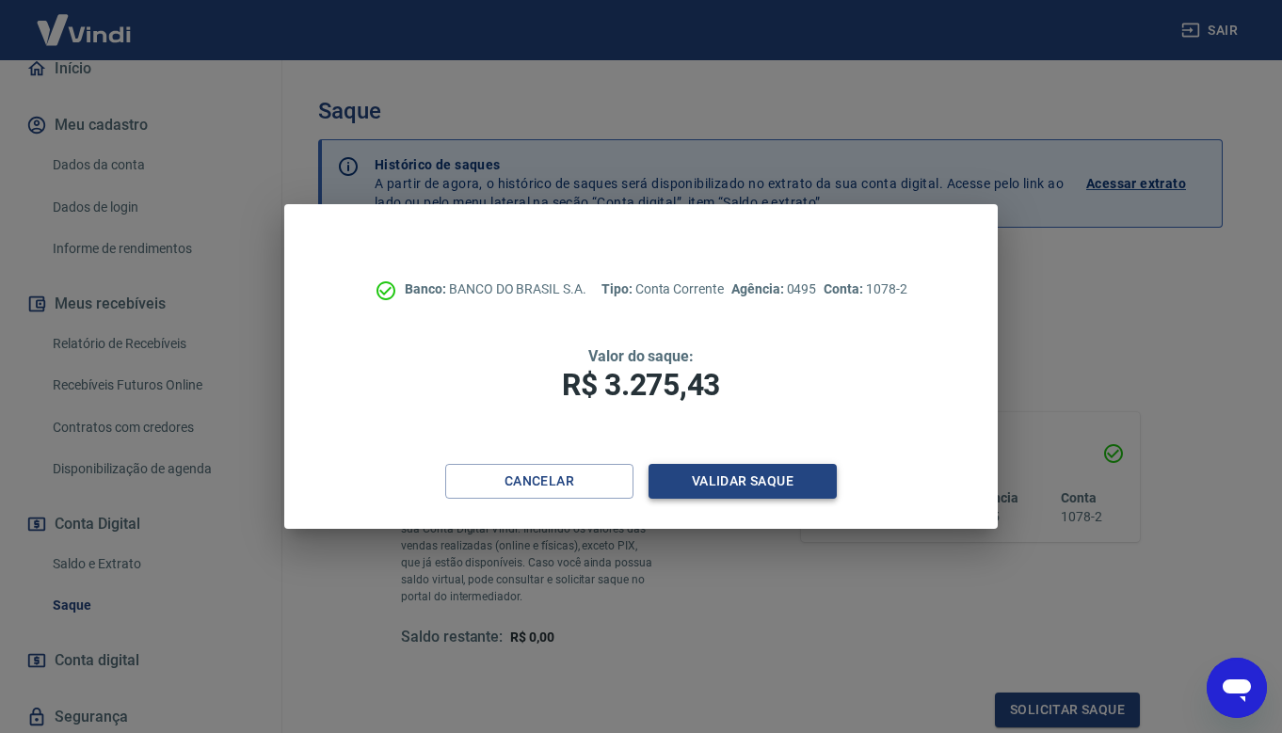
click at [751, 488] on button "Validar saque" at bounding box center [742, 481] width 188 height 35
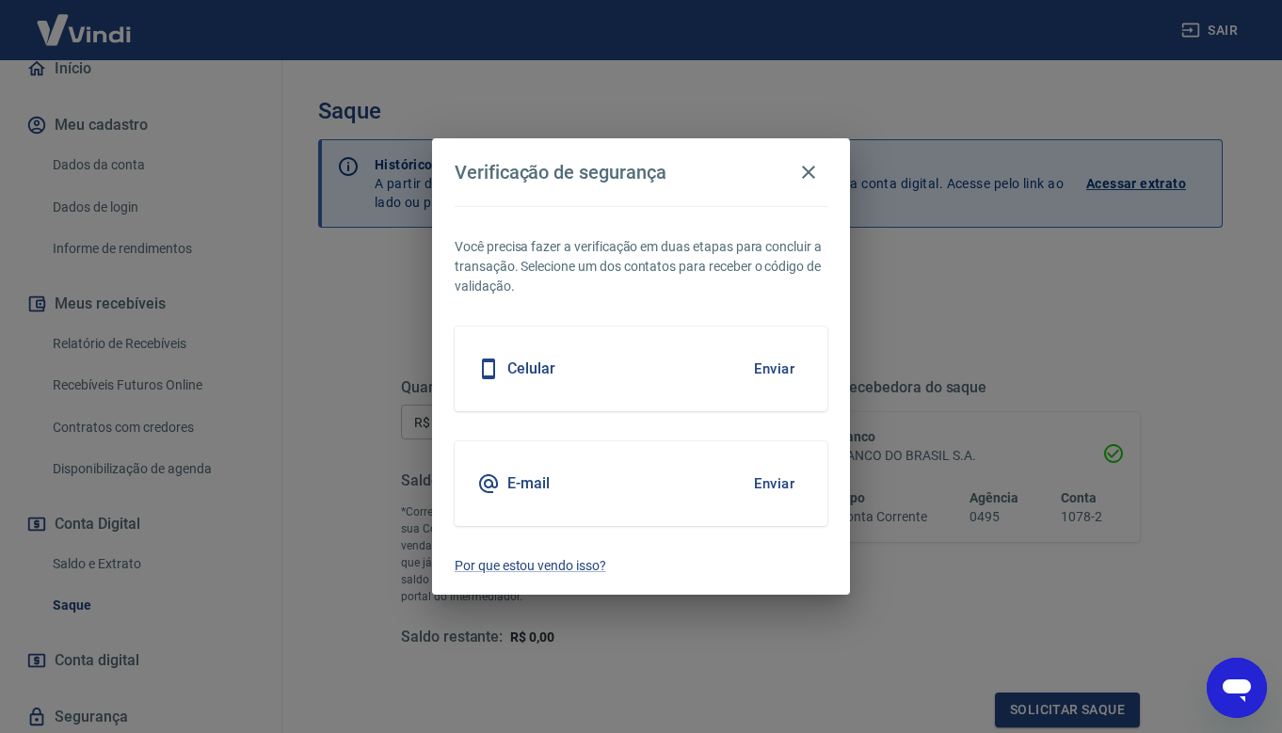
click at [793, 366] on button "Enviar" at bounding box center [774, 369] width 61 height 40
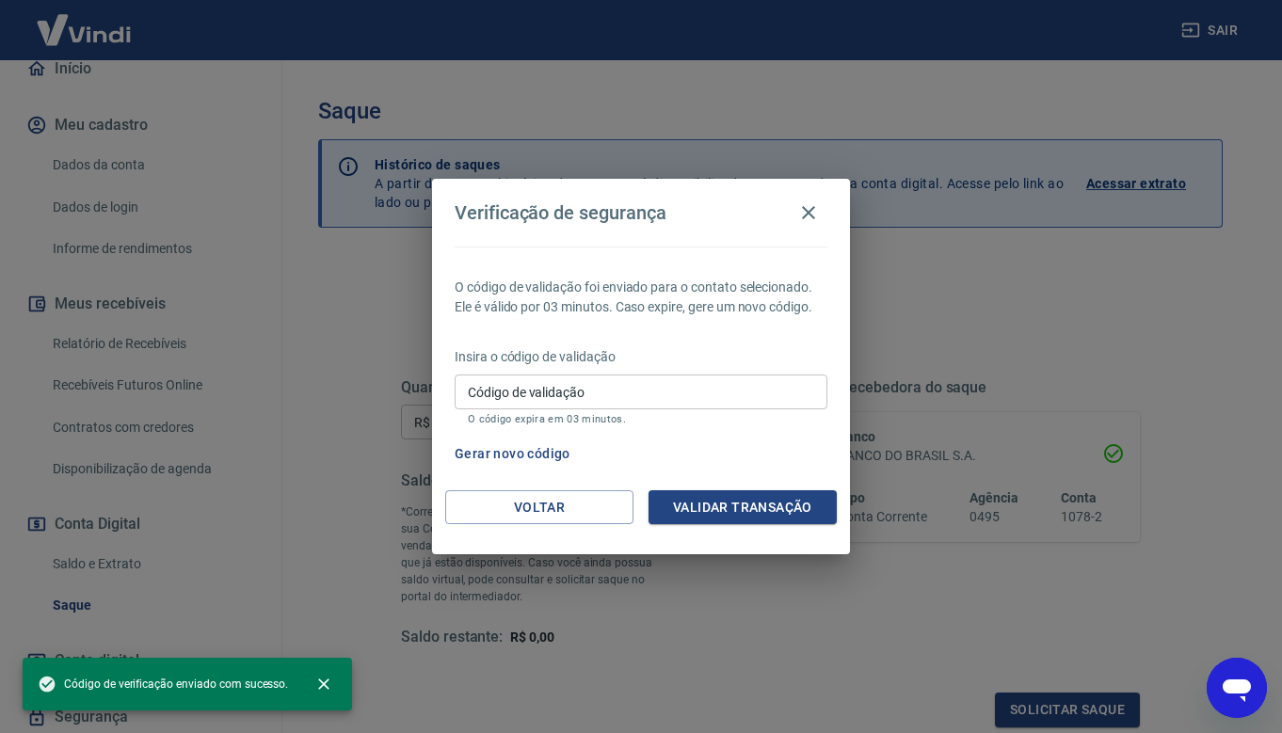
click at [783, 370] on div "Insira o código de validação Código de validação Código de validação O código e…" at bounding box center [641, 388] width 373 height 82
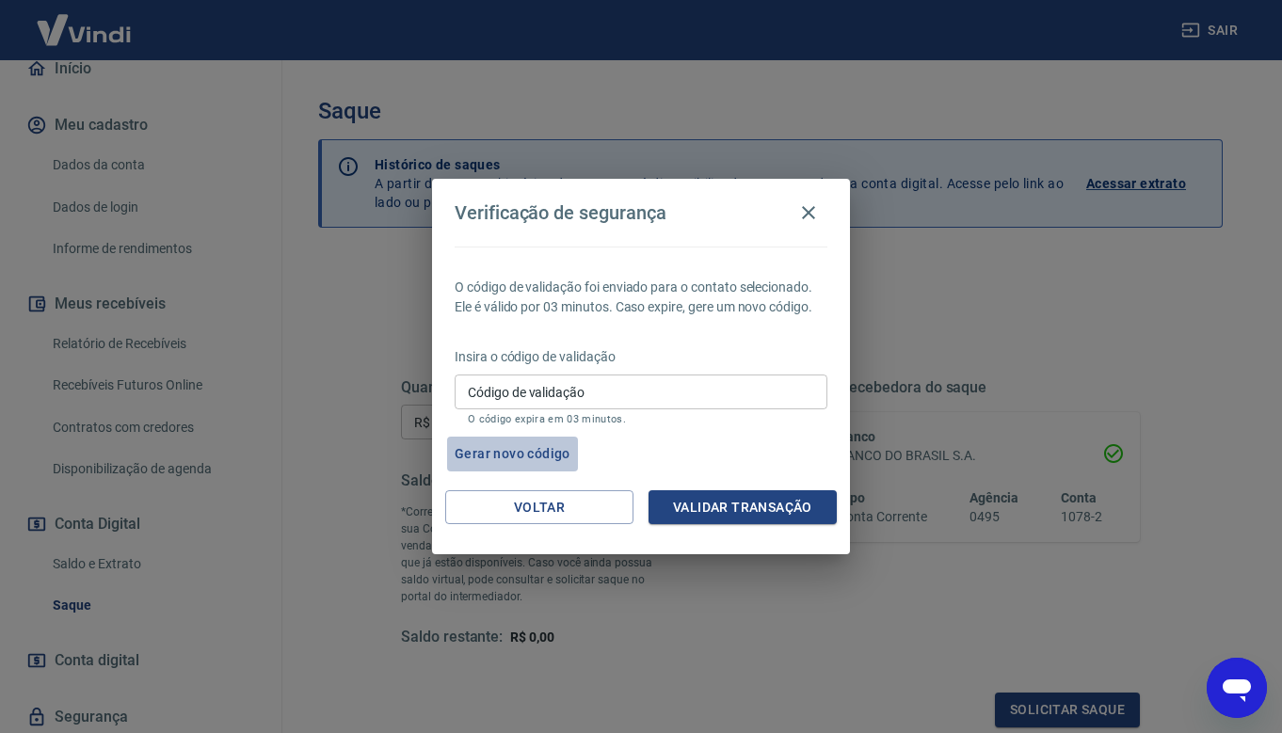
click at [520, 457] on button "Gerar novo código" at bounding box center [512, 454] width 131 height 35
click at [742, 504] on button "Validar transação" at bounding box center [742, 507] width 188 height 35
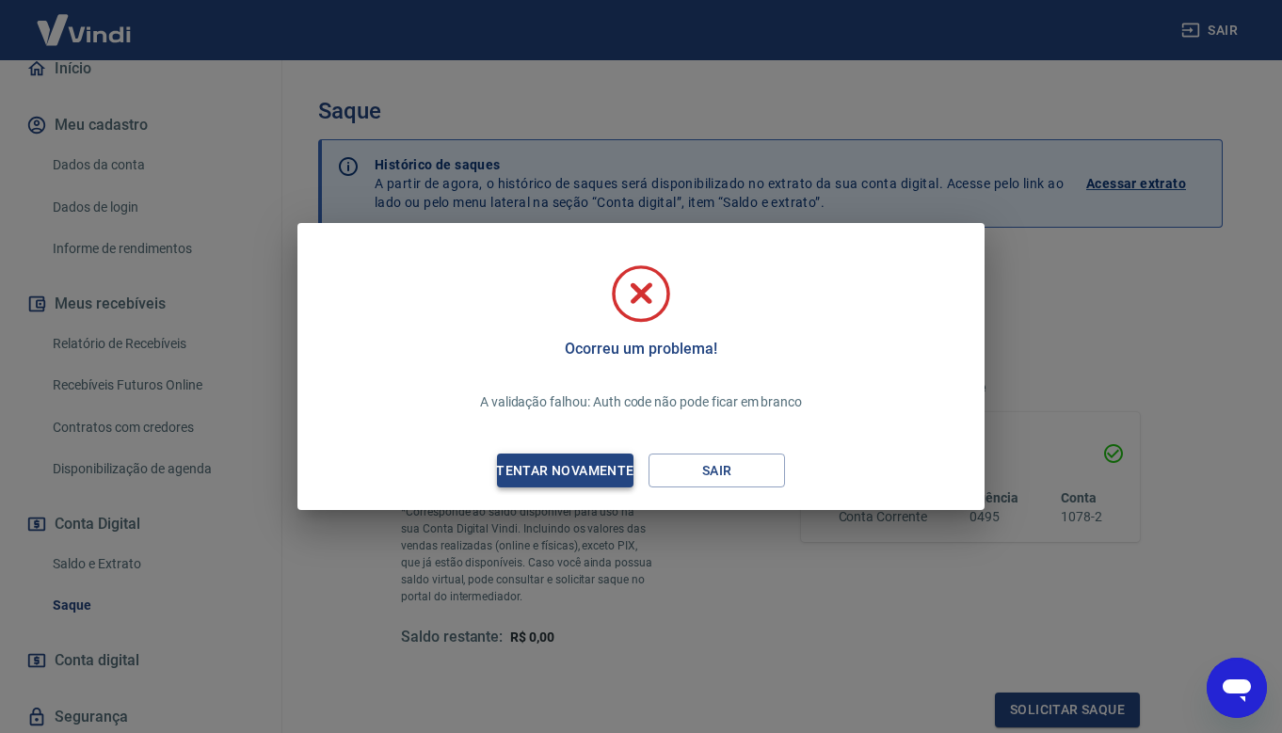
click at [599, 470] on div "Tentar novamente" at bounding box center [564, 471] width 183 height 24
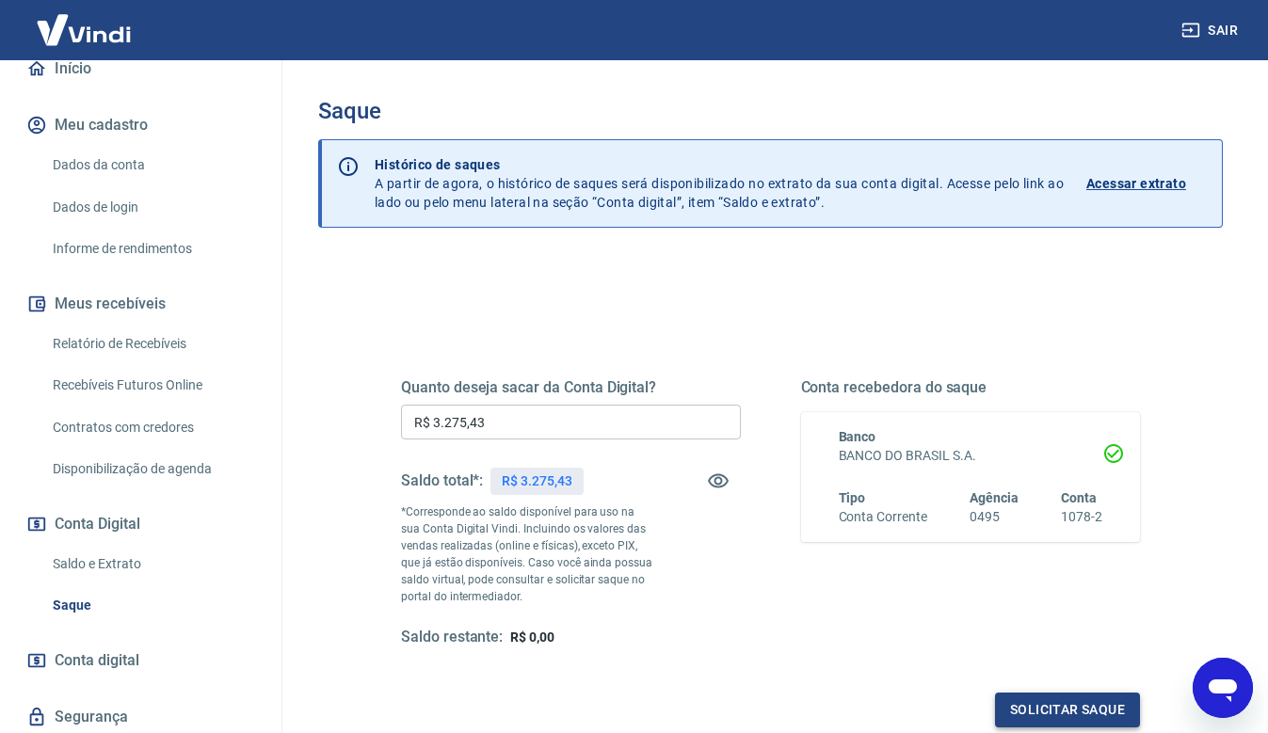
click at [1075, 709] on button "Solicitar saque" at bounding box center [1067, 710] width 145 height 35
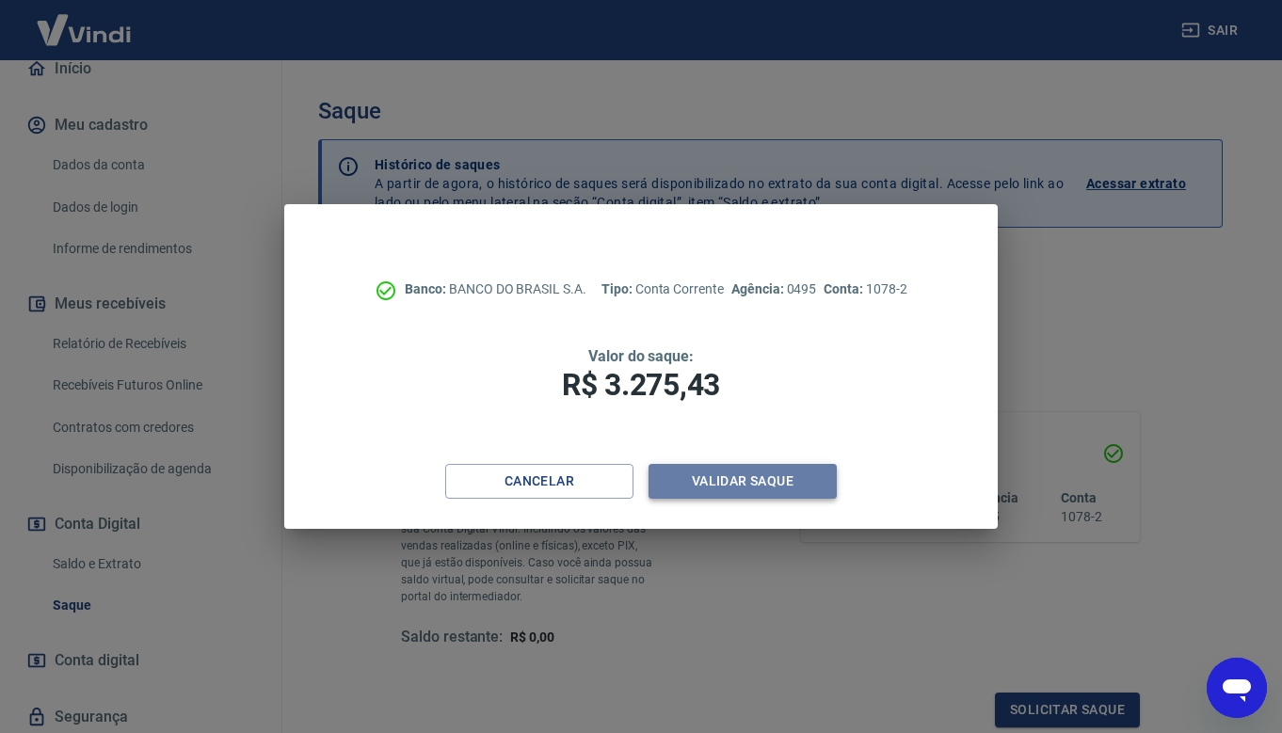
click at [774, 465] on button "Validar saque" at bounding box center [742, 481] width 188 height 35
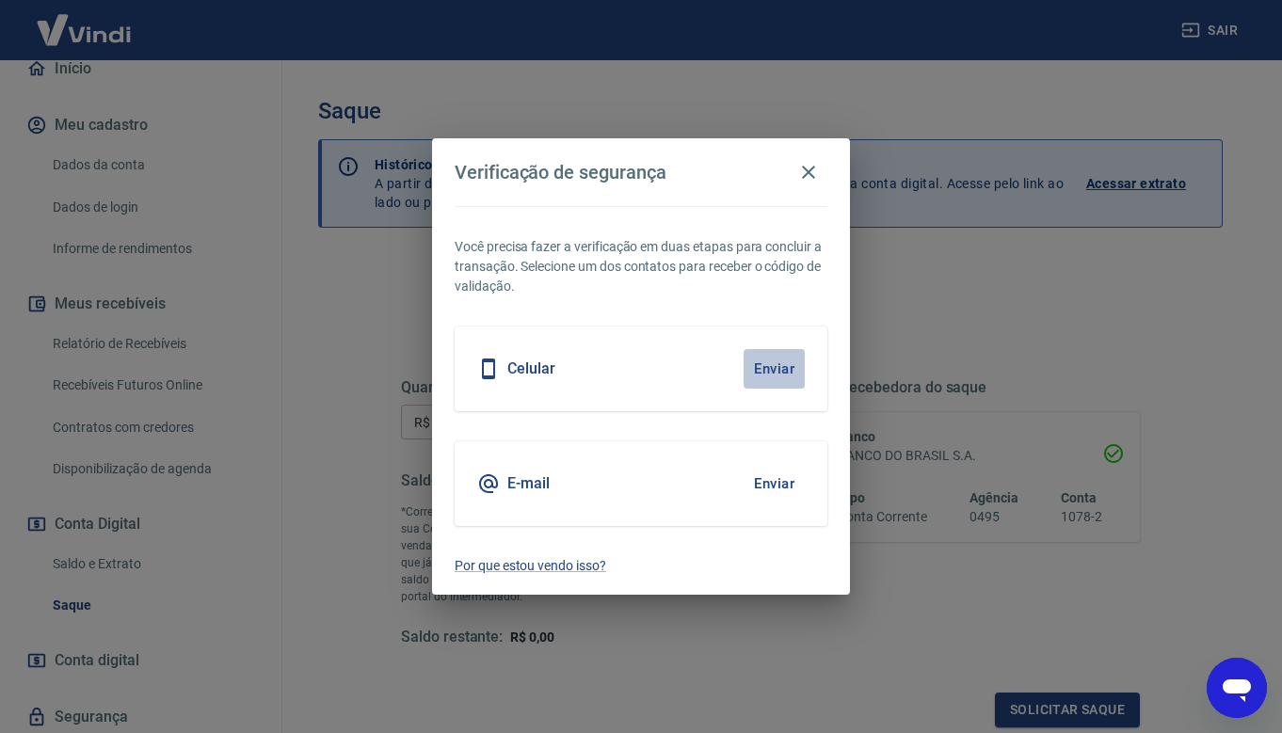
click at [760, 368] on button "Enviar" at bounding box center [774, 369] width 61 height 40
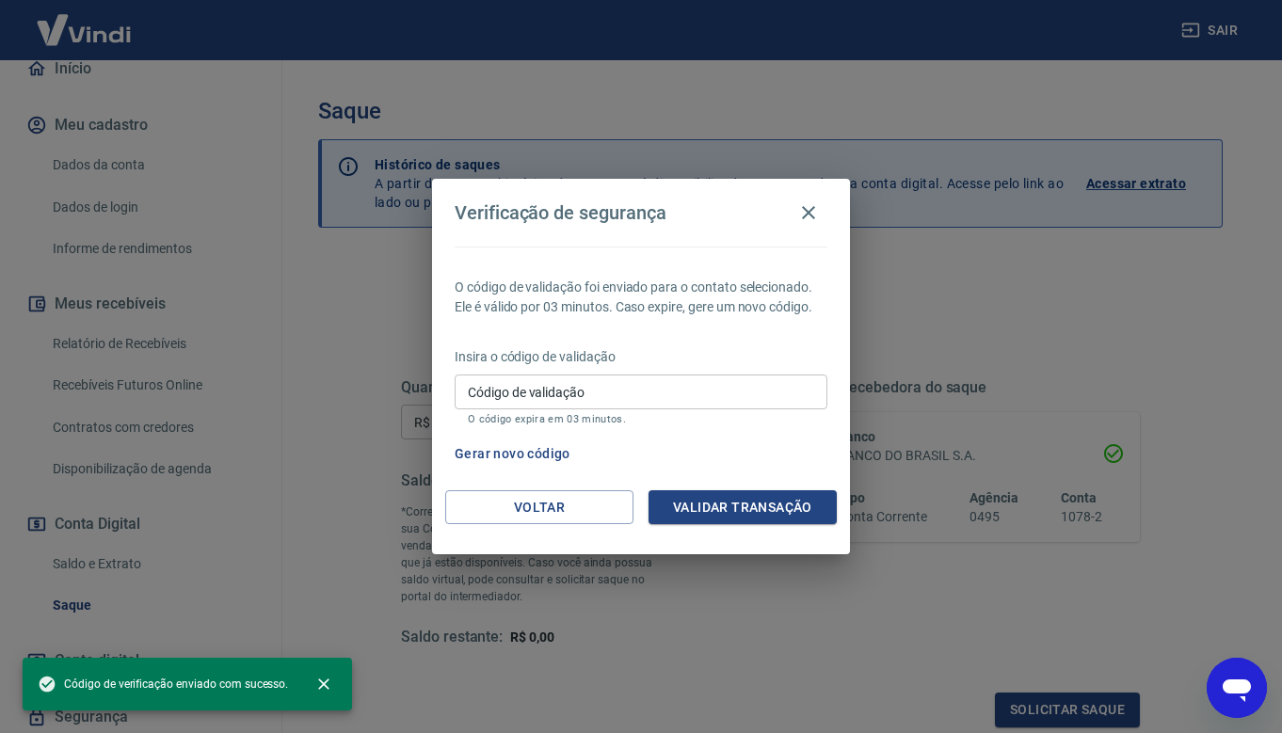
click at [628, 396] on input "Código de validação" at bounding box center [641, 392] width 373 height 35
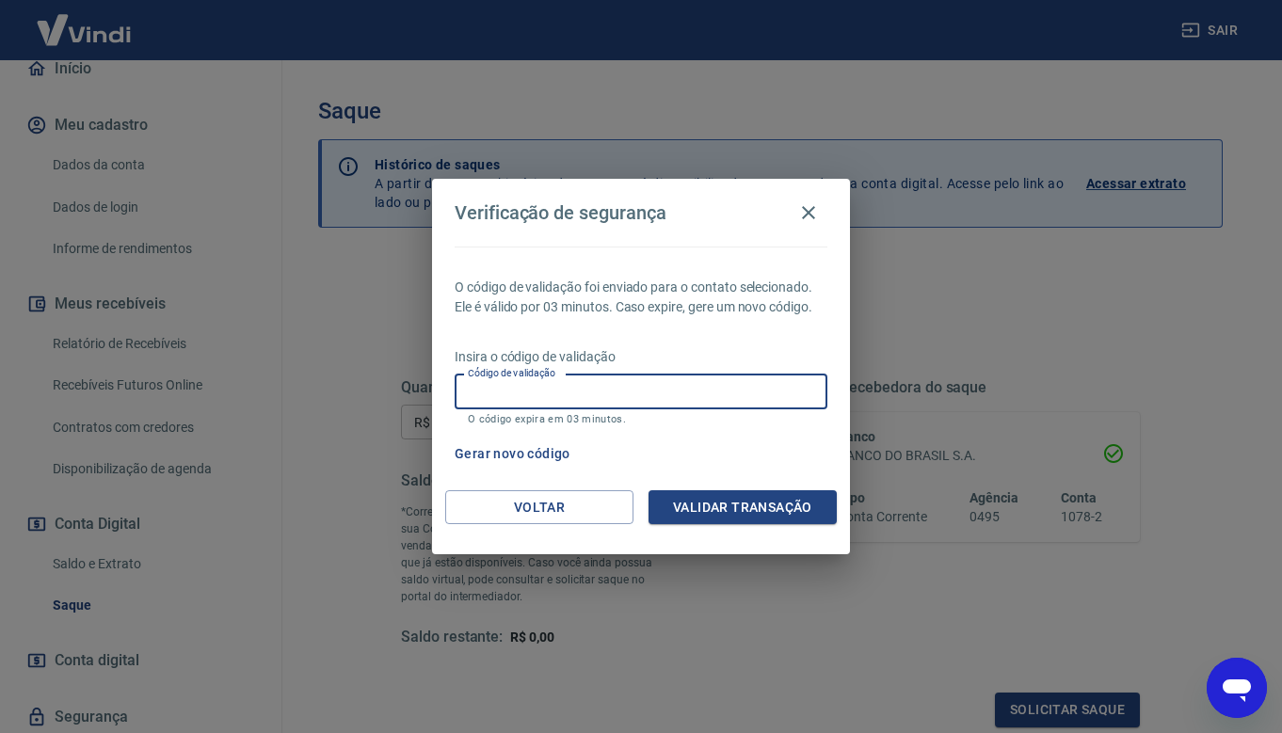
click at [510, 461] on button "Gerar novo código" at bounding box center [512, 454] width 131 height 35
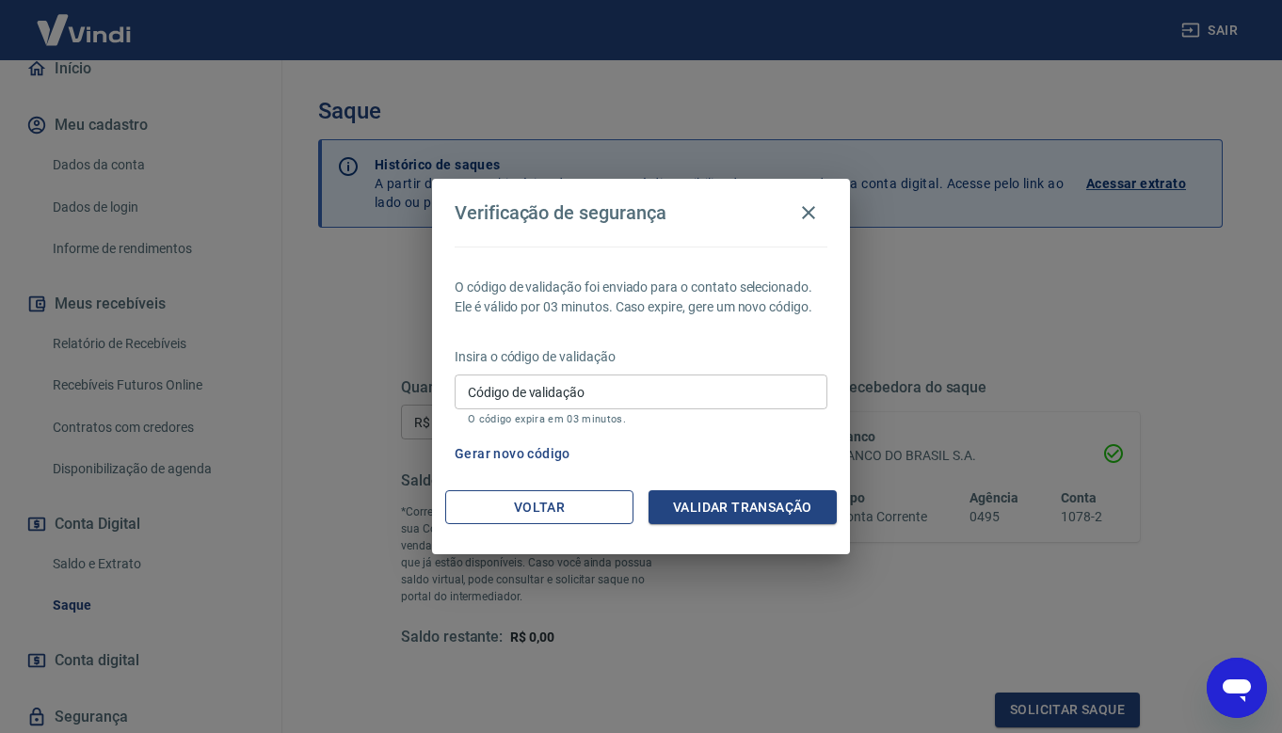
click at [590, 511] on button "Voltar" at bounding box center [539, 507] width 188 height 35
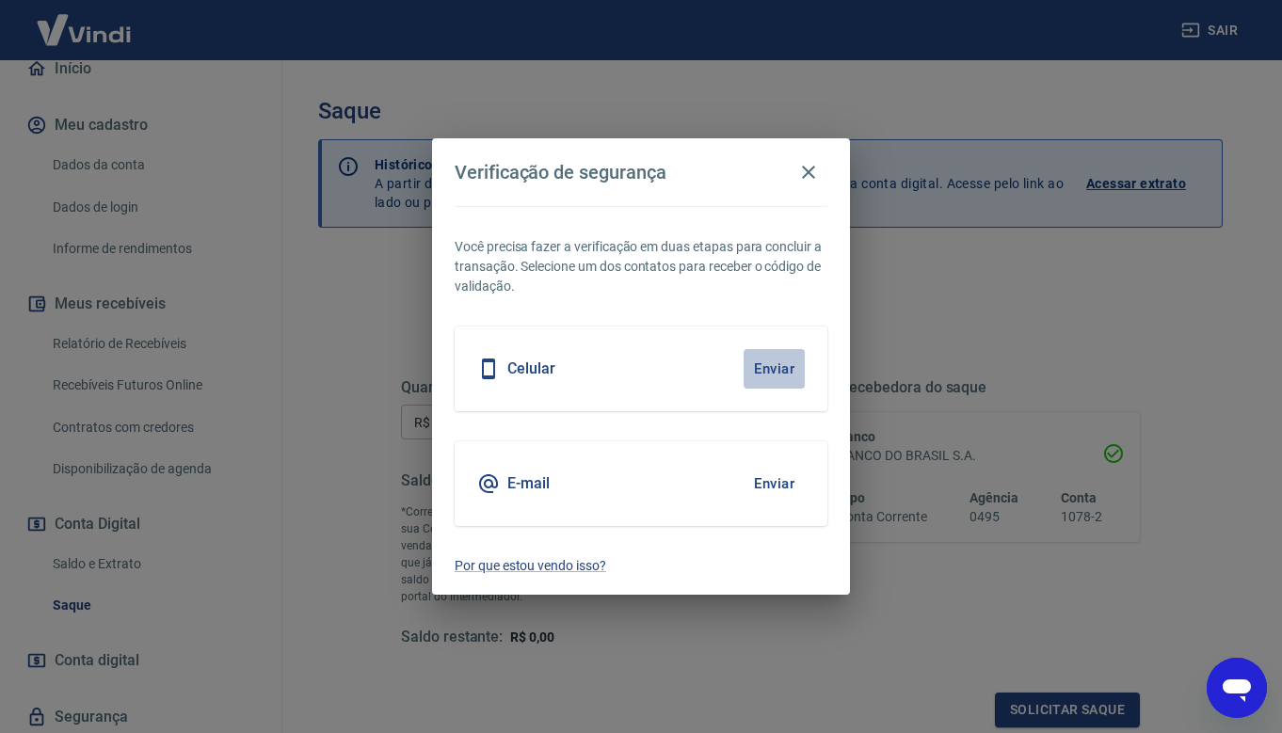
click at [766, 369] on button "Enviar" at bounding box center [774, 369] width 61 height 40
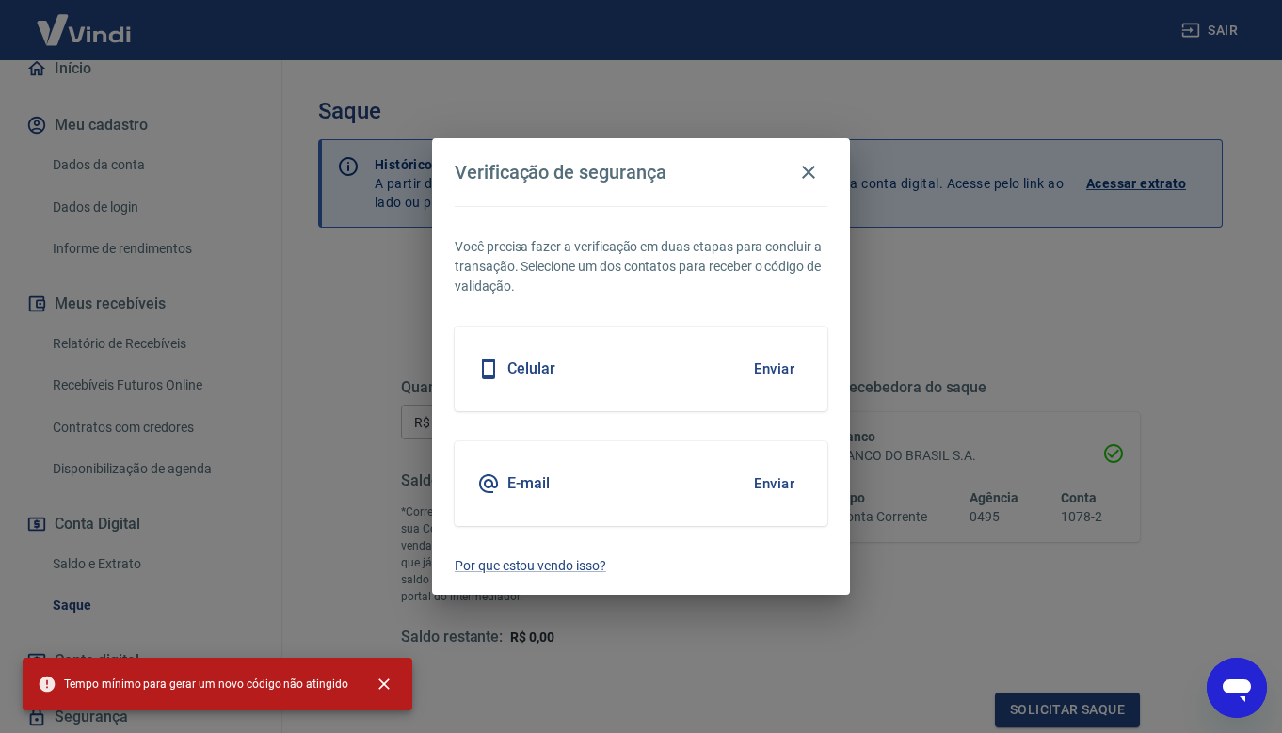
click at [773, 373] on button "Enviar" at bounding box center [774, 369] width 61 height 40
click at [760, 361] on button "Enviar" at bounding box center [774, 369] width 61 height 40
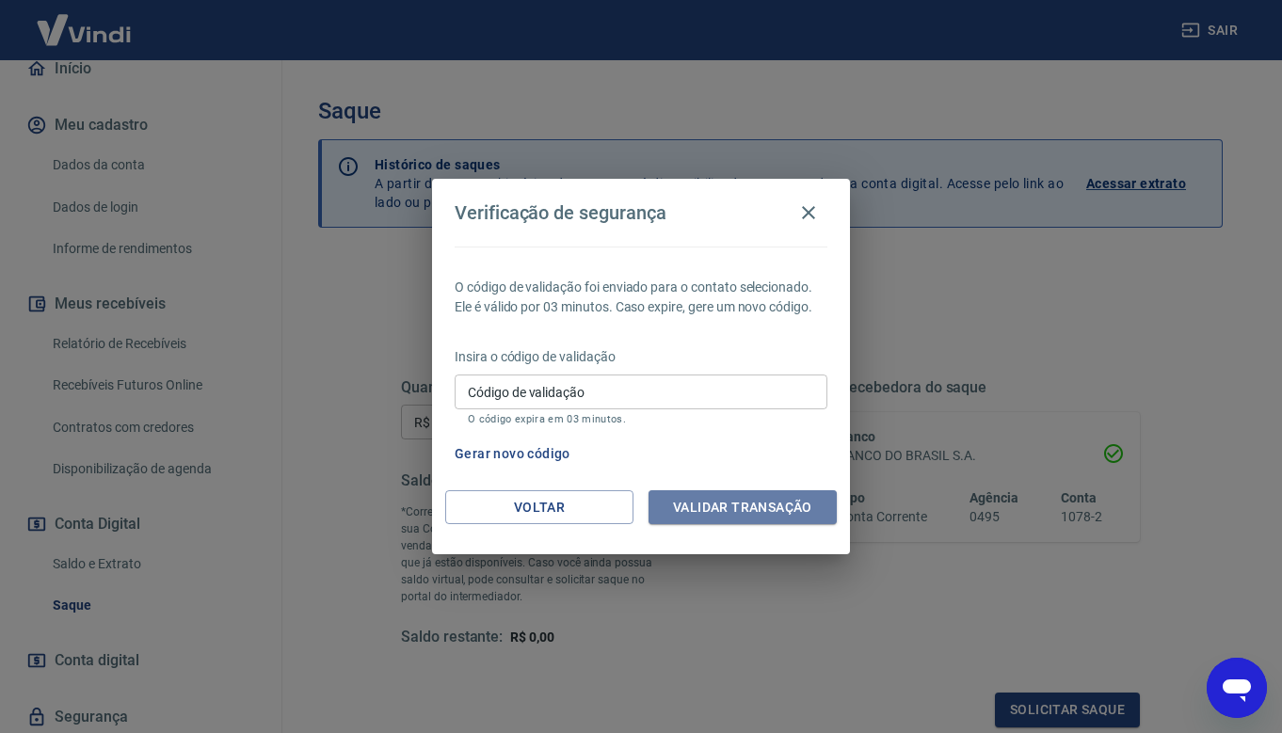
click at [765, 508] on button "Validar transação" at bounding box center [742, 507] width 188 height 35
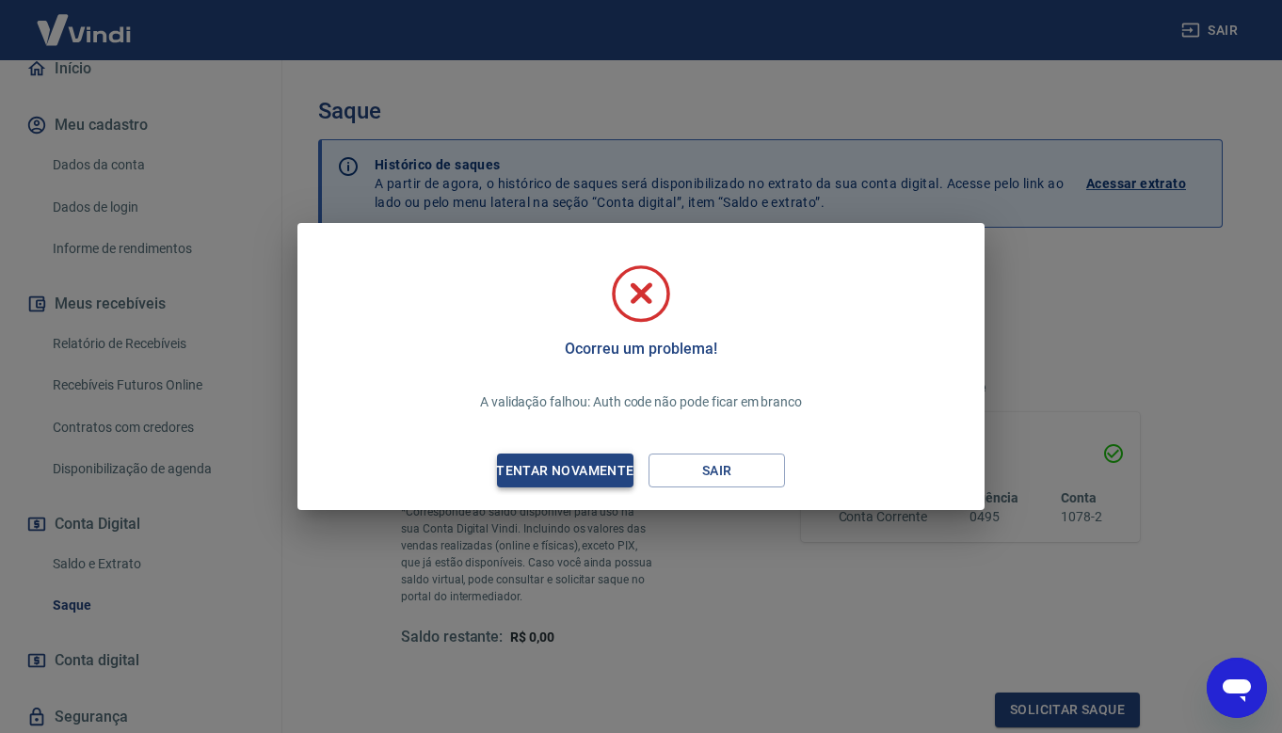
click at [586, 482] on div "Tentar novamente" at bounding box center [564, 471] width 183 height 24
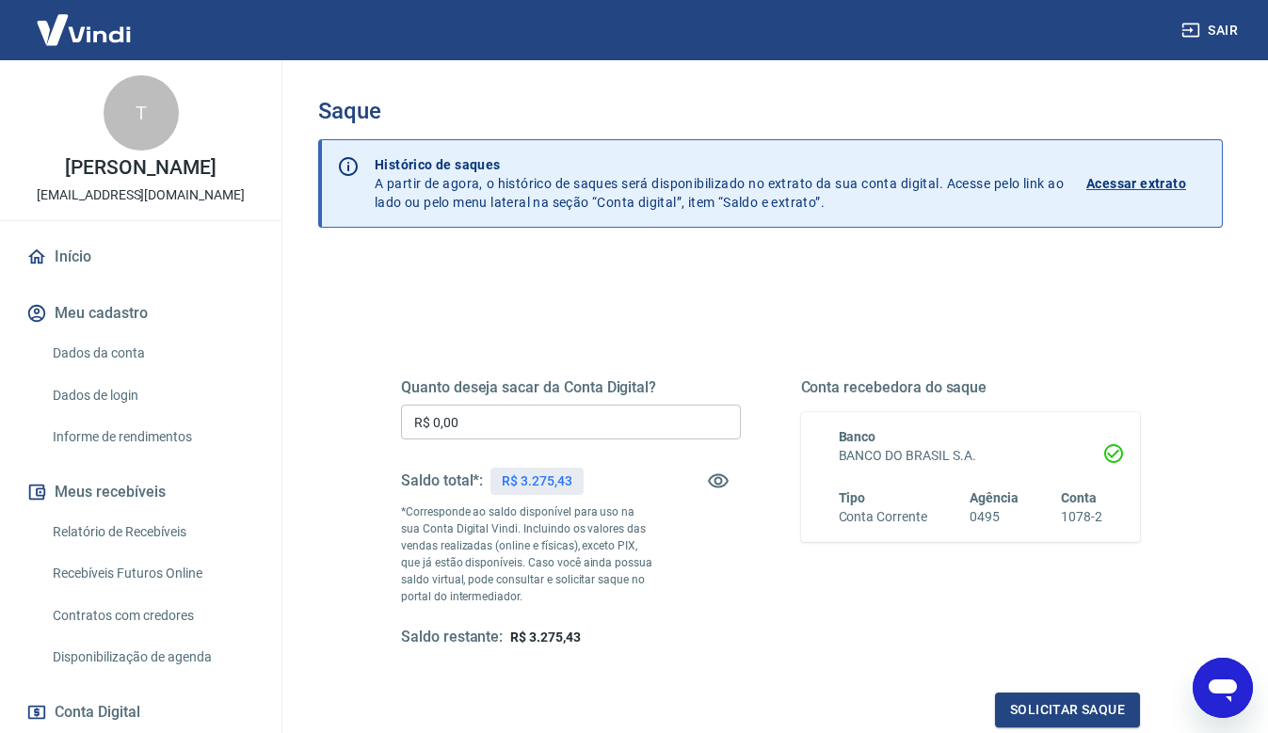
click at [600, 419] on input "R$ 0,00" at bounding box center [571, 422] width 340 height 35
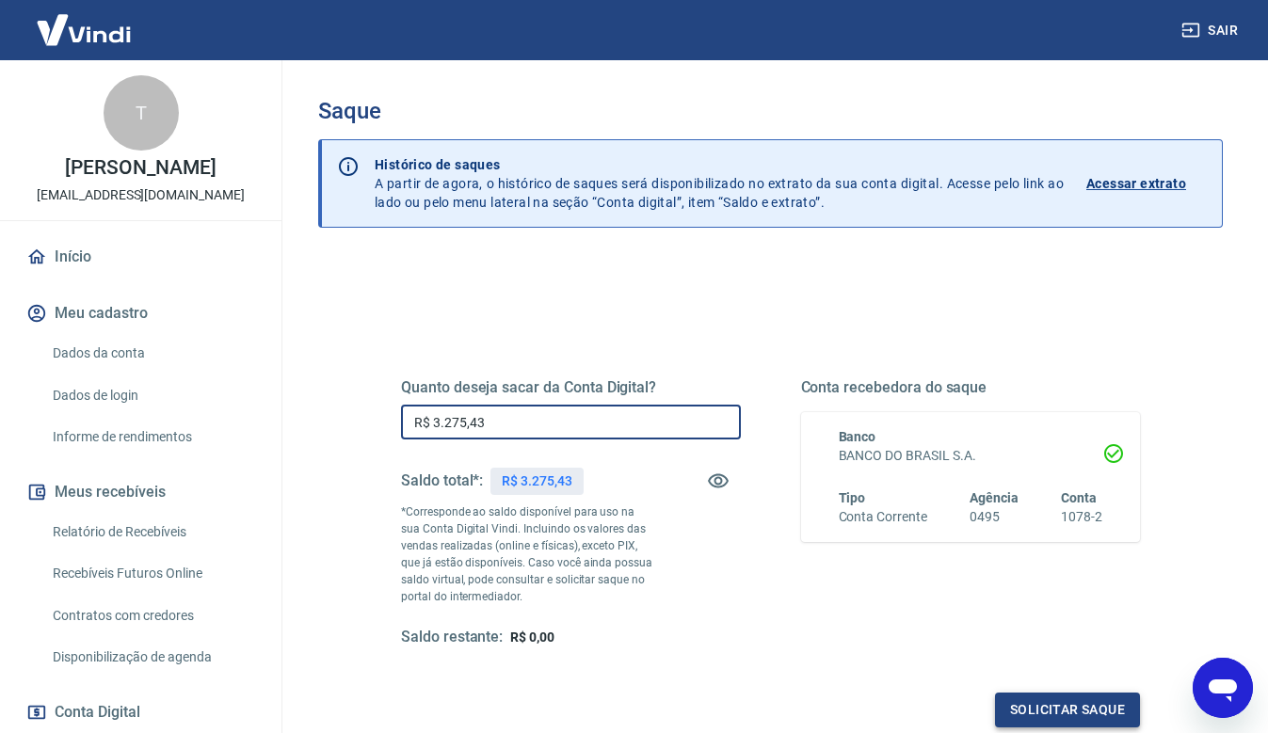
type input "R$ 3.275,43"
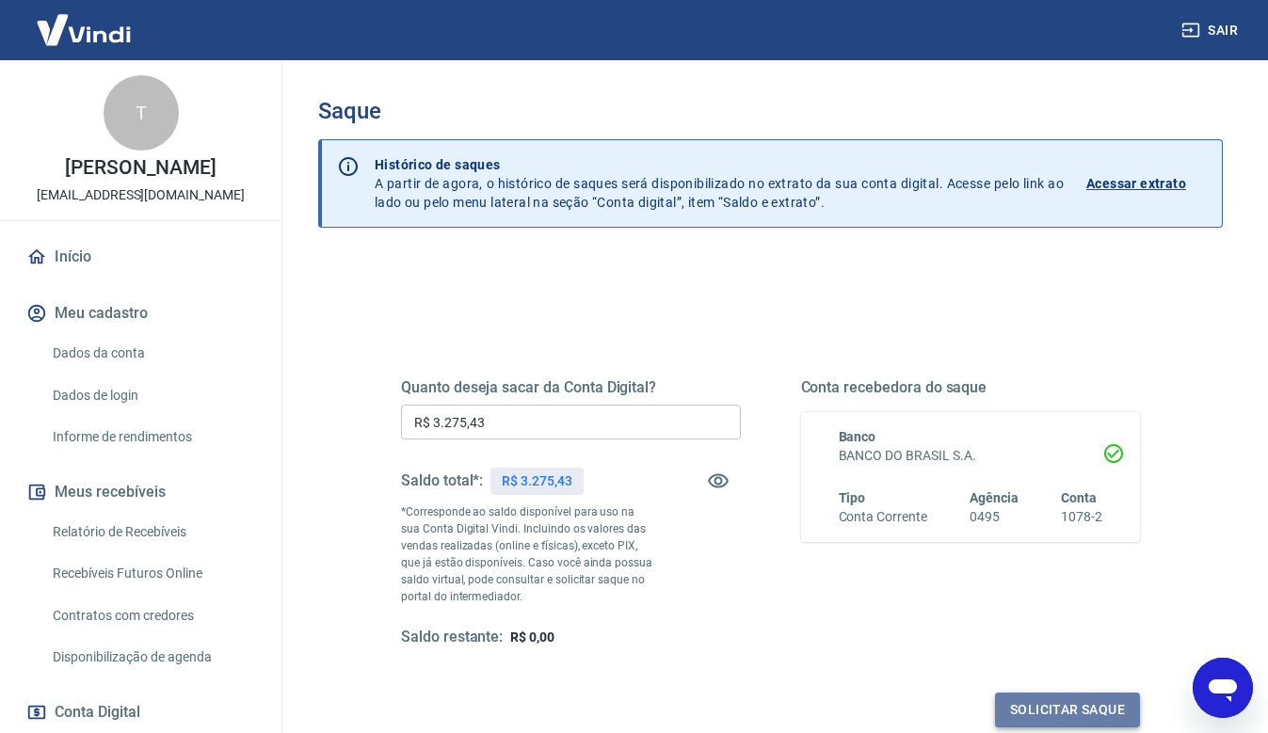
click at [1102, 715] on button "Solicitar saque" at bounding box center [1067, 710] width 145 height 35
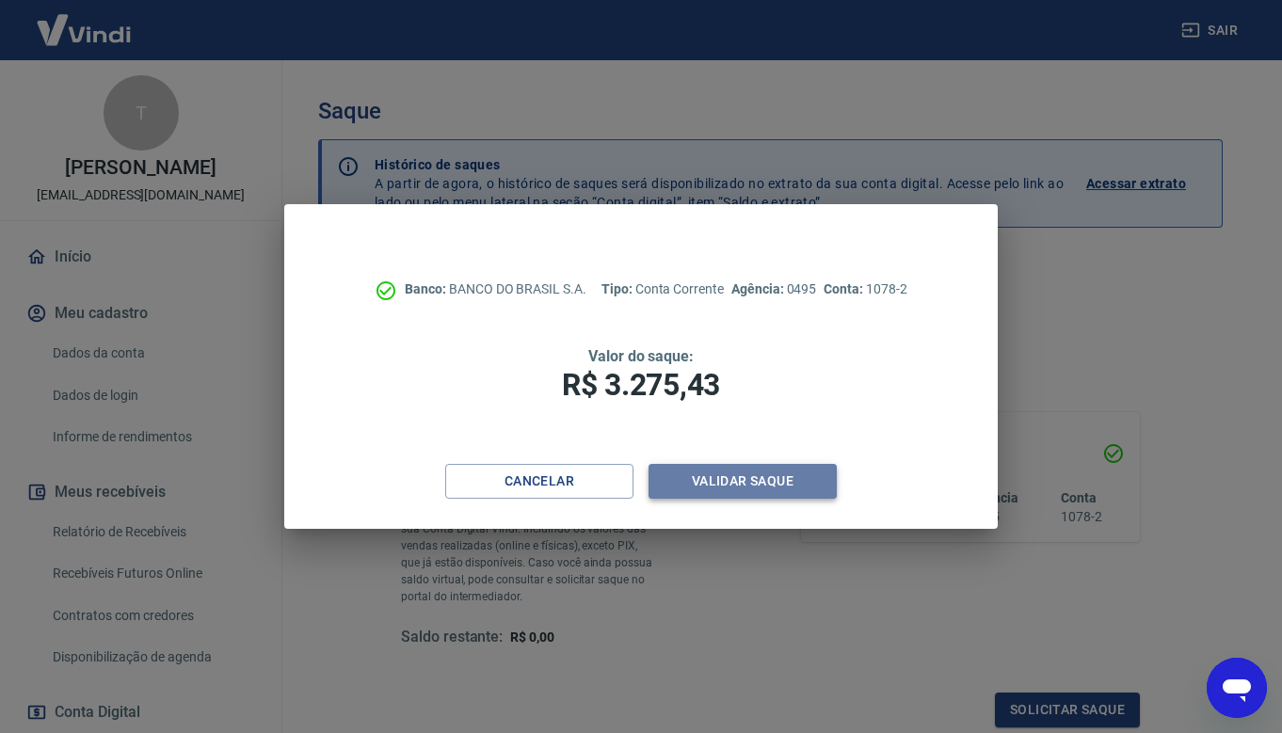
click at [826, 492] on button "Validar saque" at bounding box center [742, 481] width 188 height 35
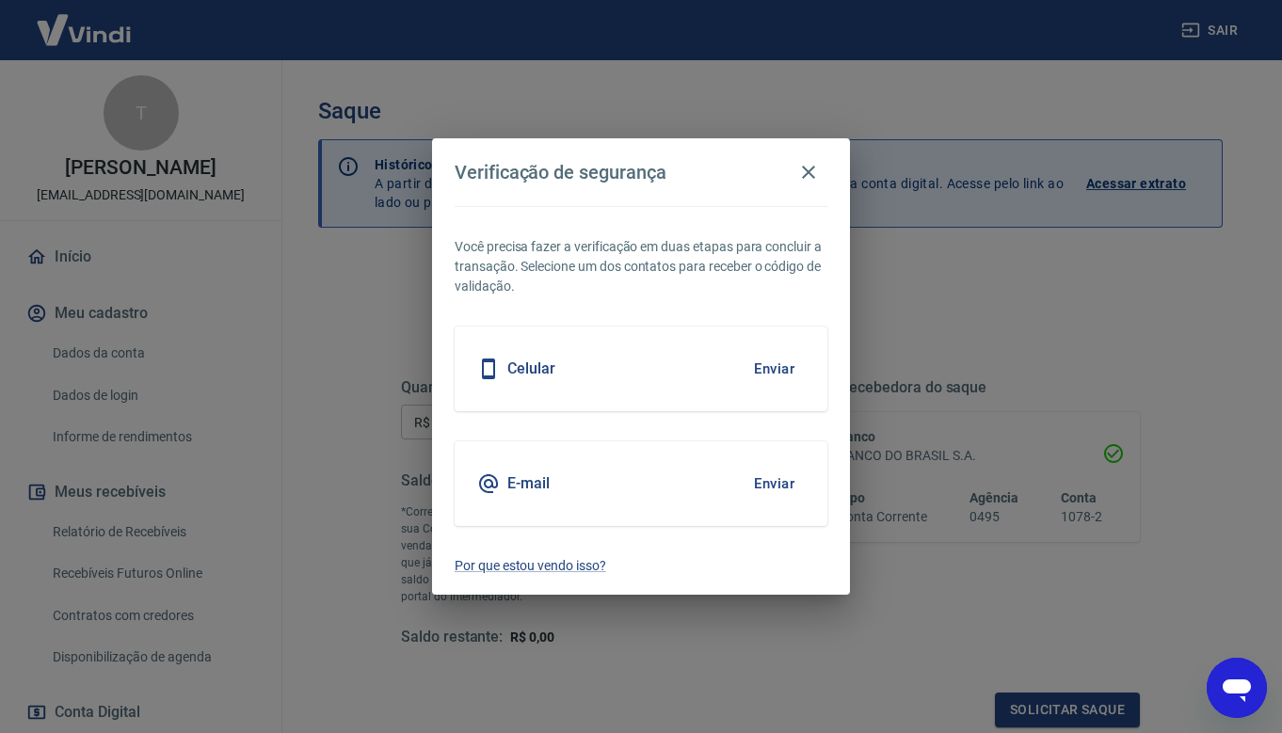
click at [756, 366] on button "Enviar" at bounding box center [774, 369] width 61 height 40
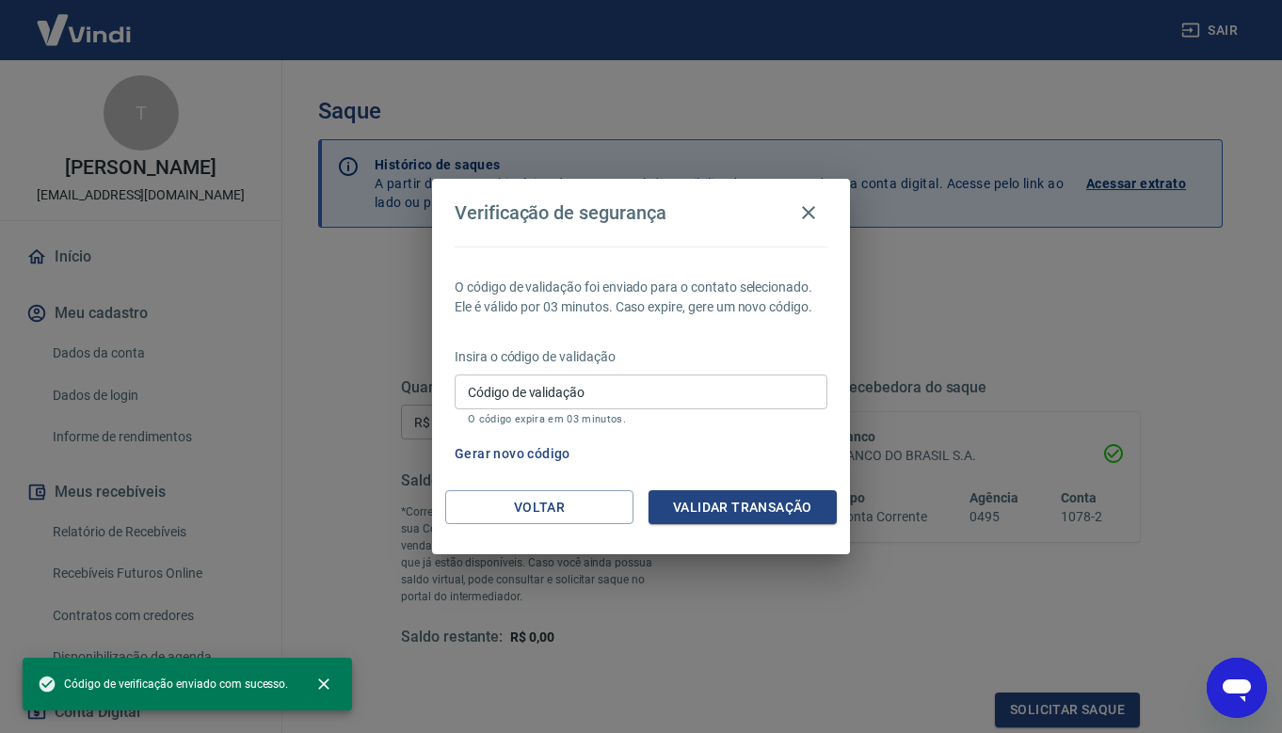
click at [726, 392] on input "Código de validação" at bounding box center [641, 392] width 373 height 35
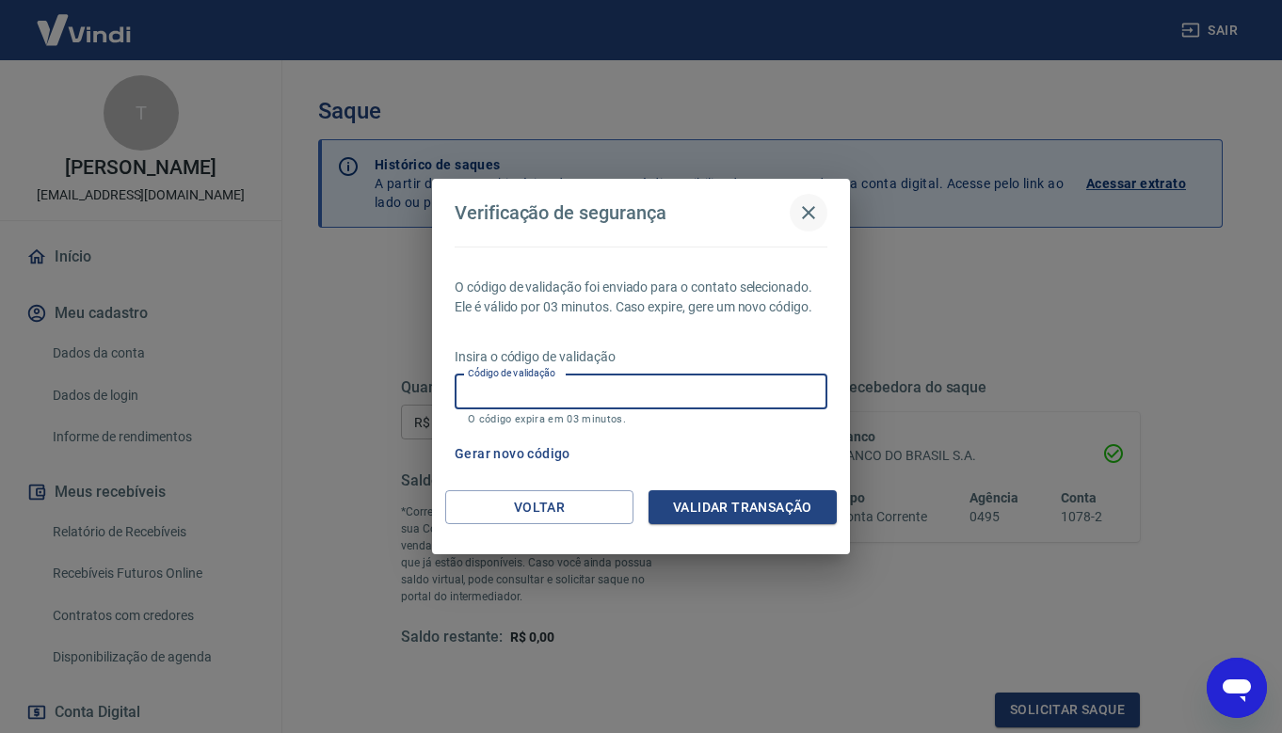
click at [810, 214] on icon "button" at bounding box center [808, 212] width 13 height 13
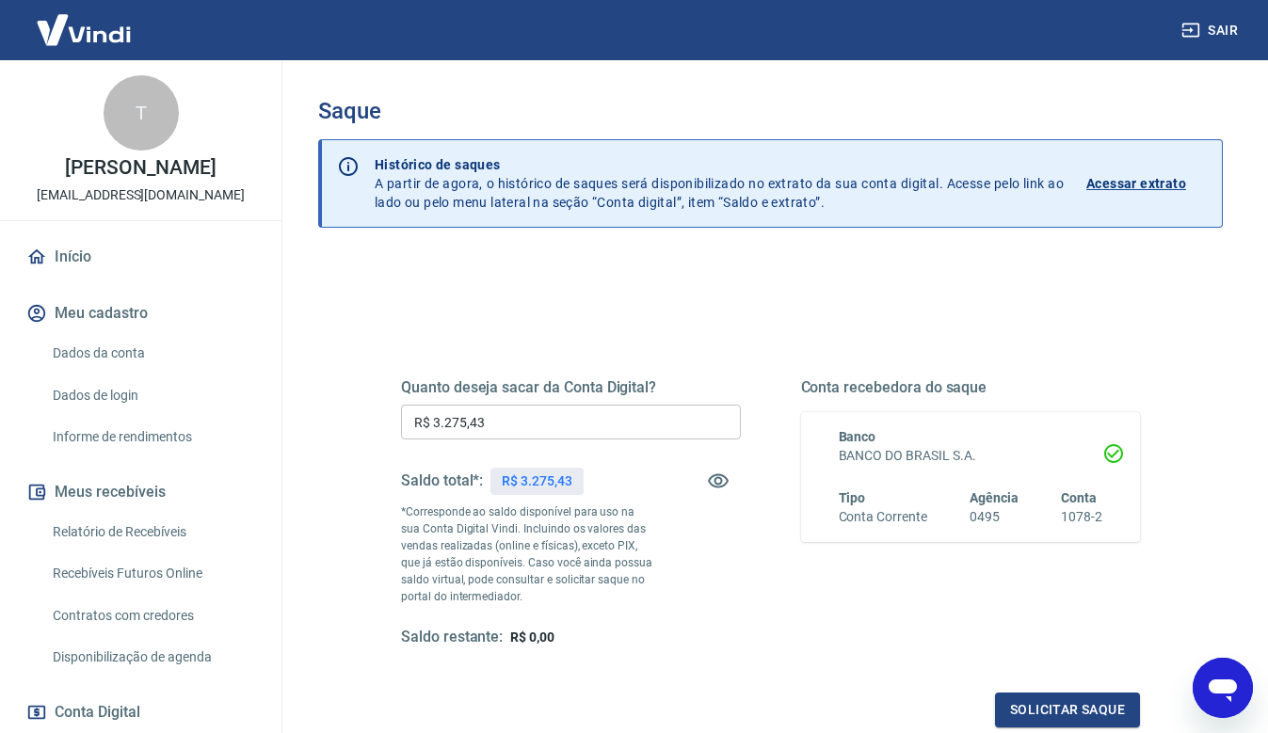
click at [974, 505] on h6 "Agência" at bounding box center [993, 497] width 49 height 19
